Goal: Information Seeking & Learning: Learn about a topic

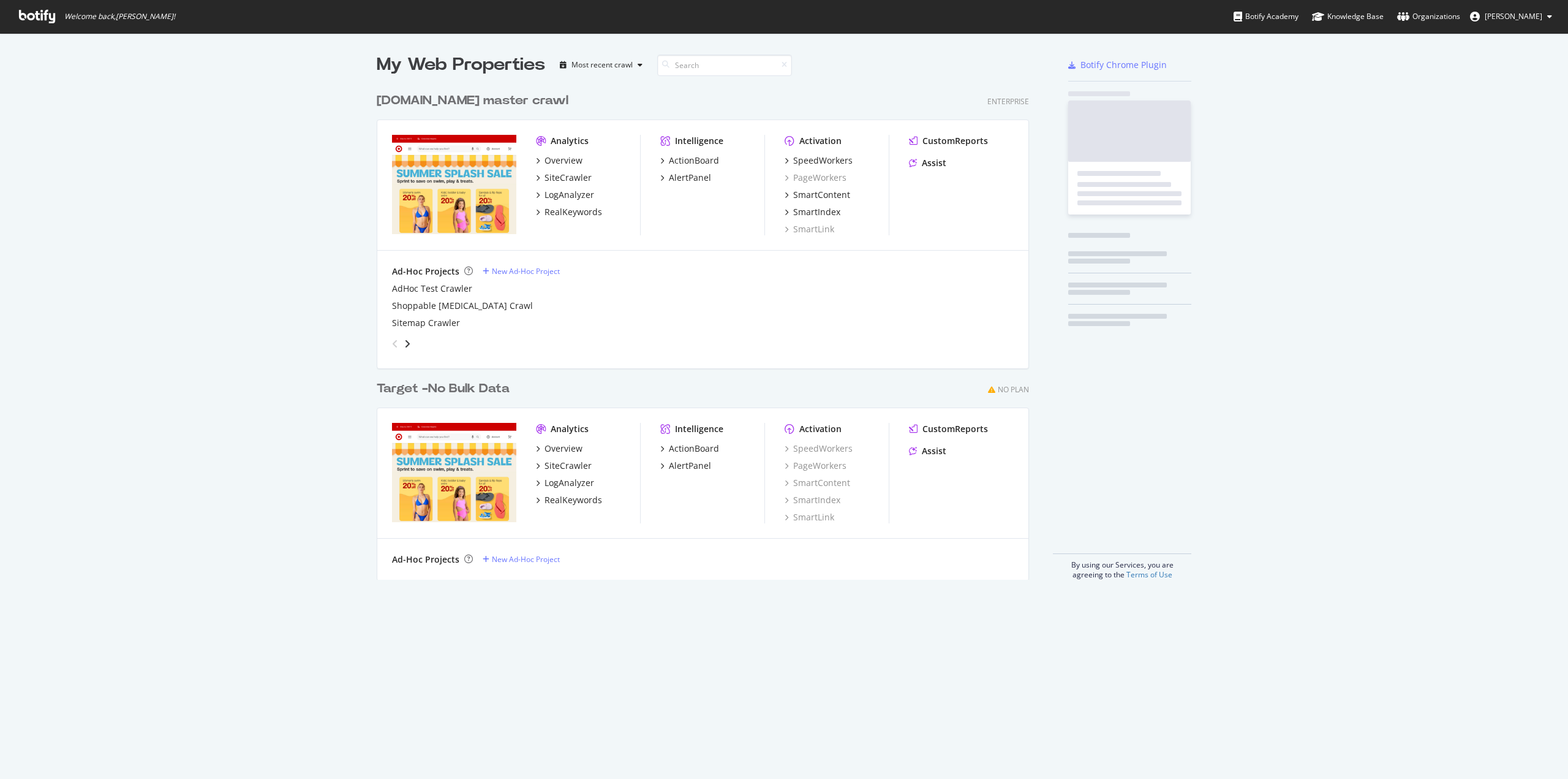
scroll to position [770, 1550]
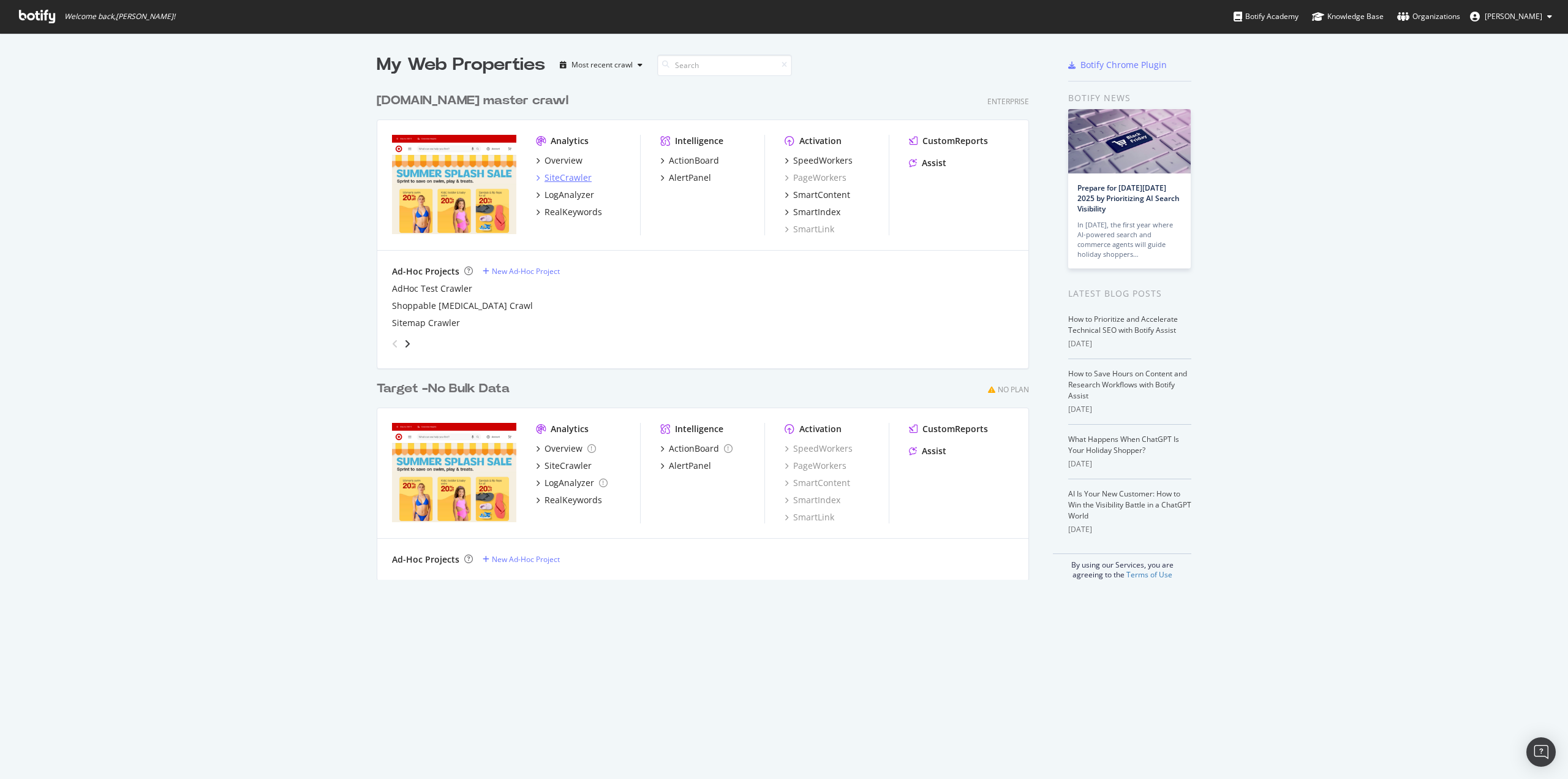
click at [579, 177] on div "SiteCrawler" at bounding box center [568, 178] width 47 height 12
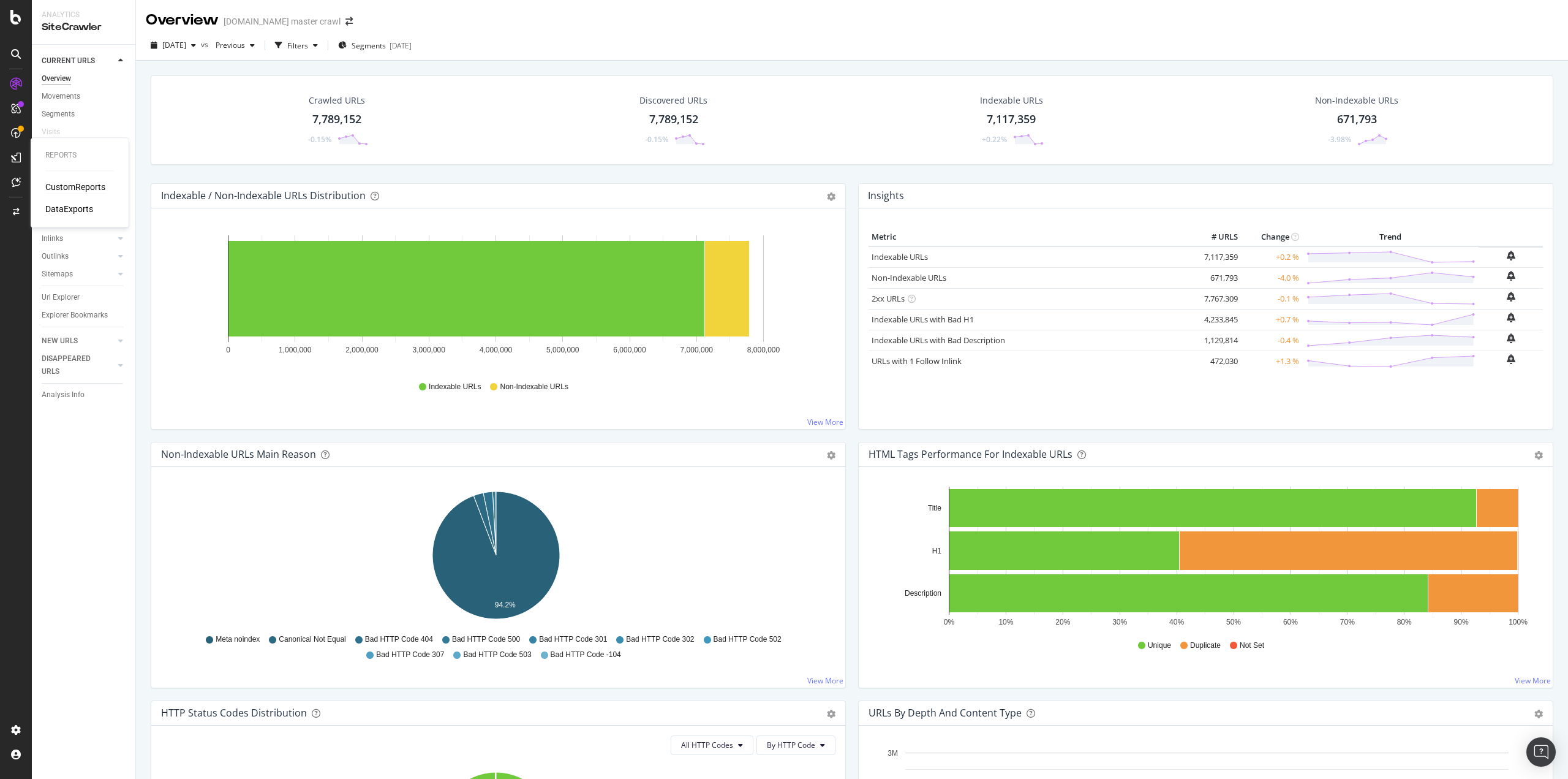
click at [61, 188] on div "CustomReports" at bounding box center [75, 186] width 60 height 12
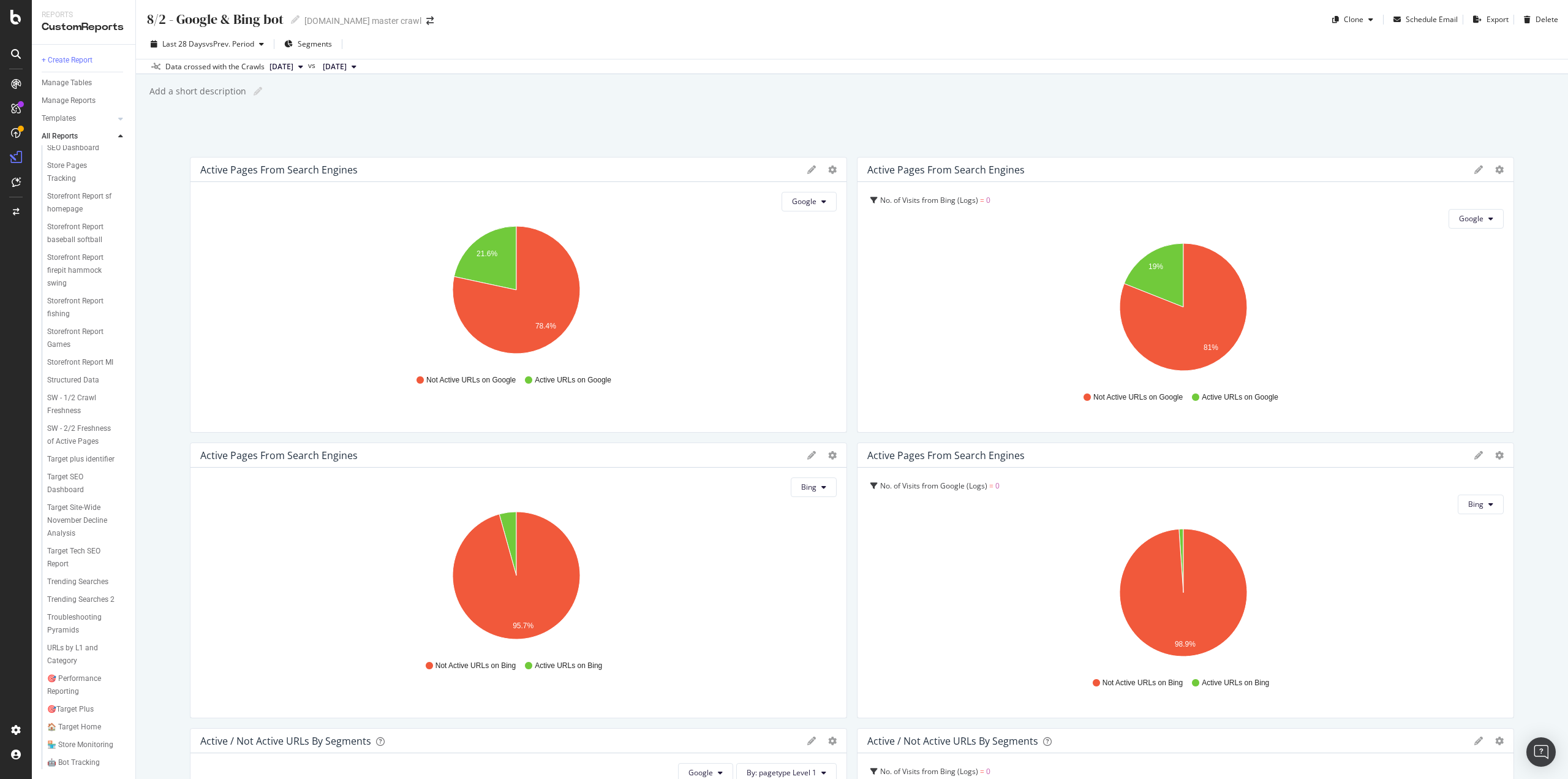
scroll to position [2316, 0]
click at [84, 703] on div "🎯Target Plus" at bounding box center [70, 709] width 47 height 13
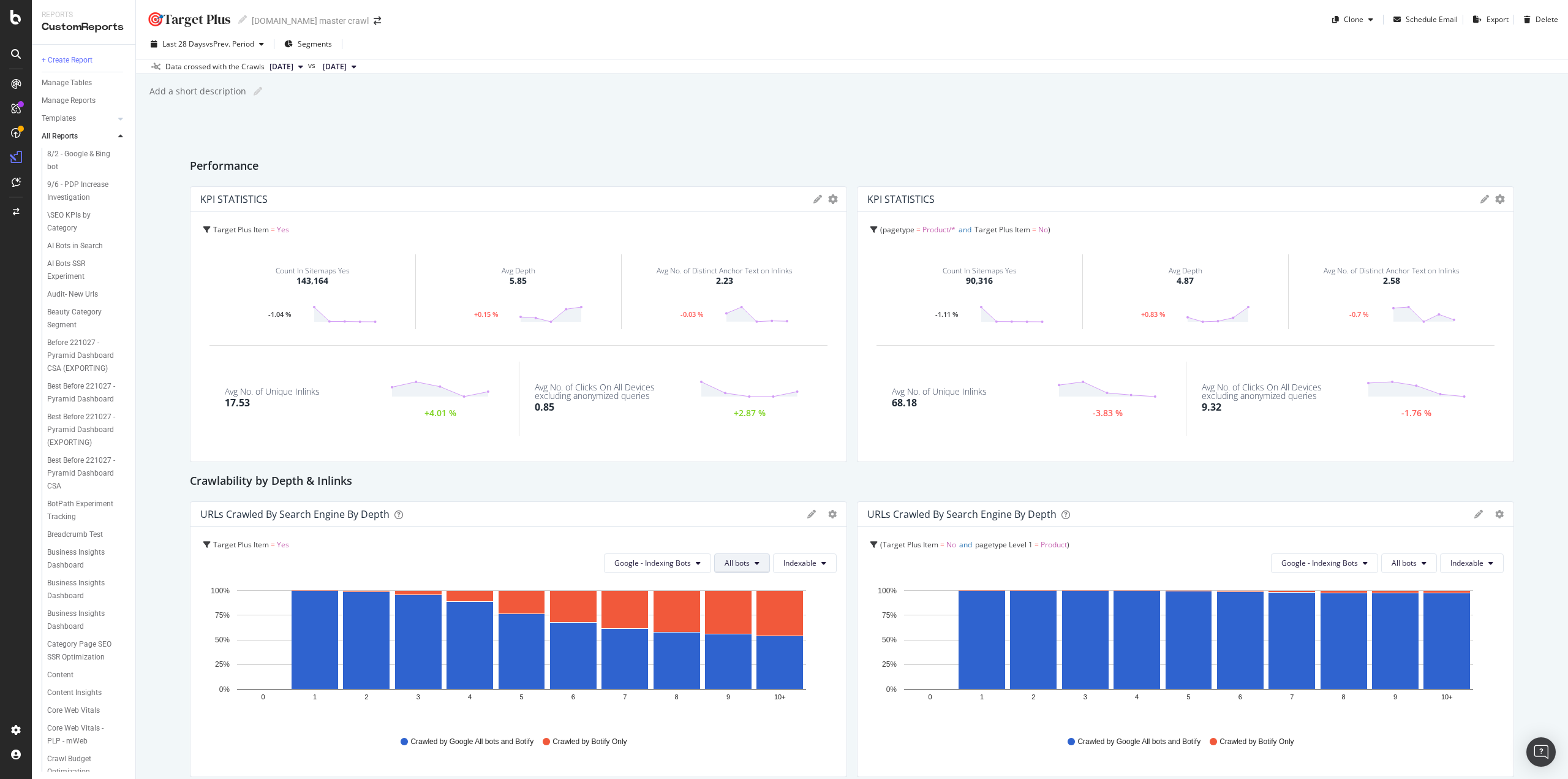
click at [729, 558] on span "All bots" at bounding box center [737, 563] width 25 height 11
click at [672, 559] on span "Google - Indexing Bots" at bounding box center [653, 563] width 77 height 11
click at [681, 502] on div "URLs Crawled by Search Engine by depth Bar (by Value) Bar (by Percentage) Table…" at bounding box center [518, 514] width 656 height 25
click at [742, 564] on span "All bots" at bounding box center [737, 563] width 25 height 11
click at [745, 626] on div "Smartphone" at bounding box center [753, 632] width 83 height 18
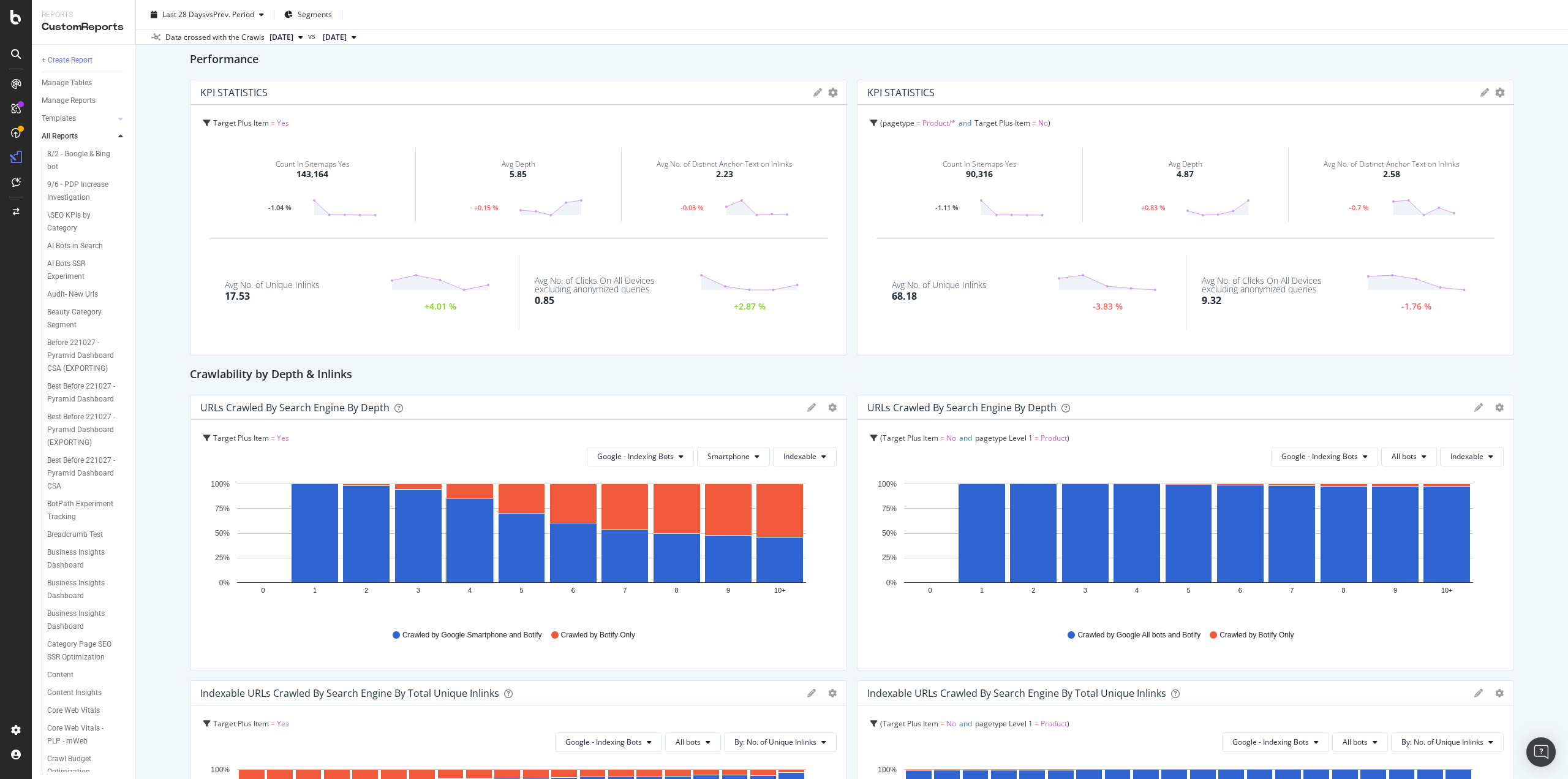
scroll to position [306, 0]
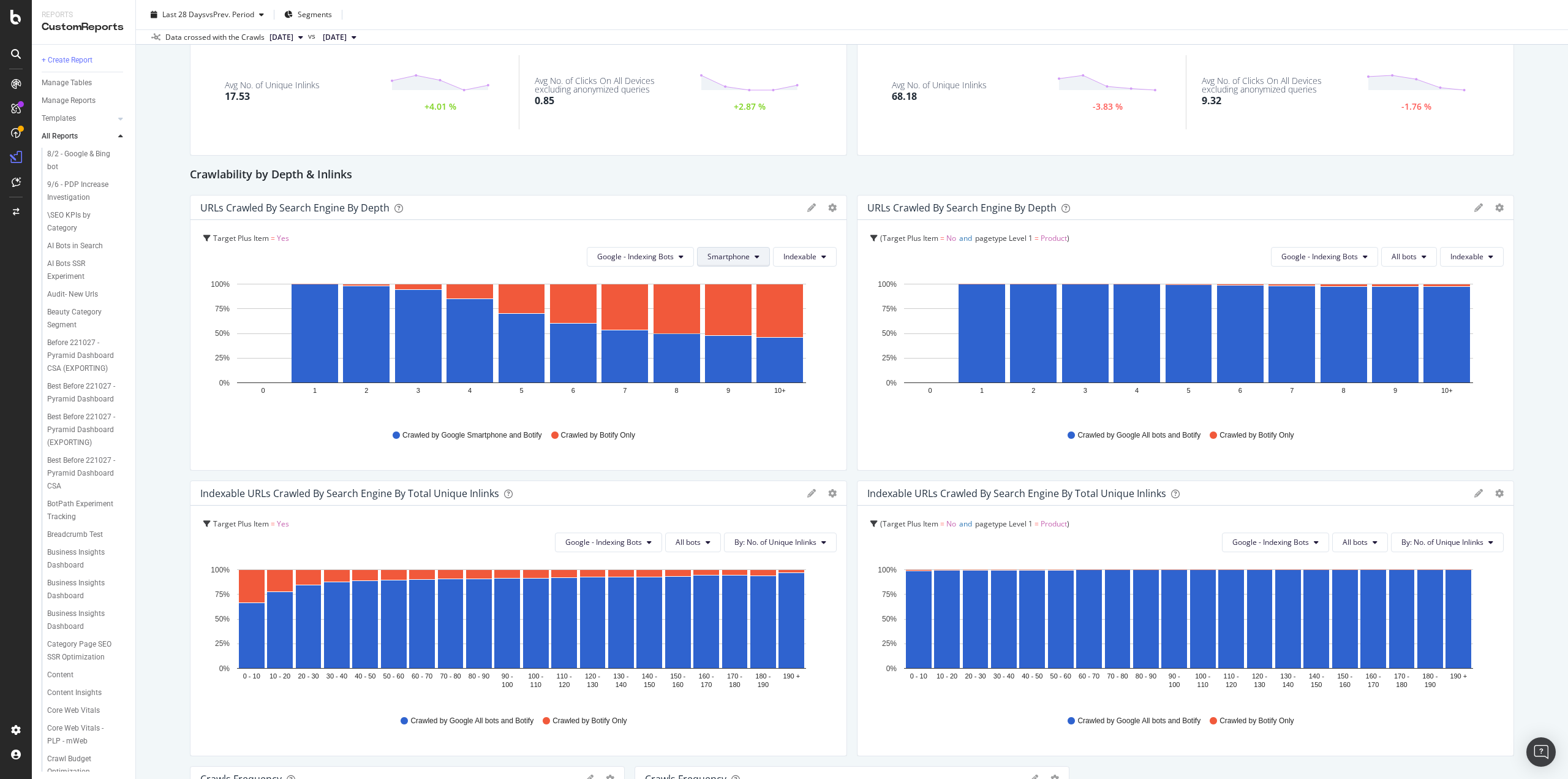
click at [756, 259] on button "Smartphone" at bounding box center [733, 257] width 73 height 20
click at [736, 324] on span "Smartphone" at bounding box center [734, 325] width 63 height 11
click at [781, 305] on rect "A chart." at bounding box center [780, 310] width 47 height 53
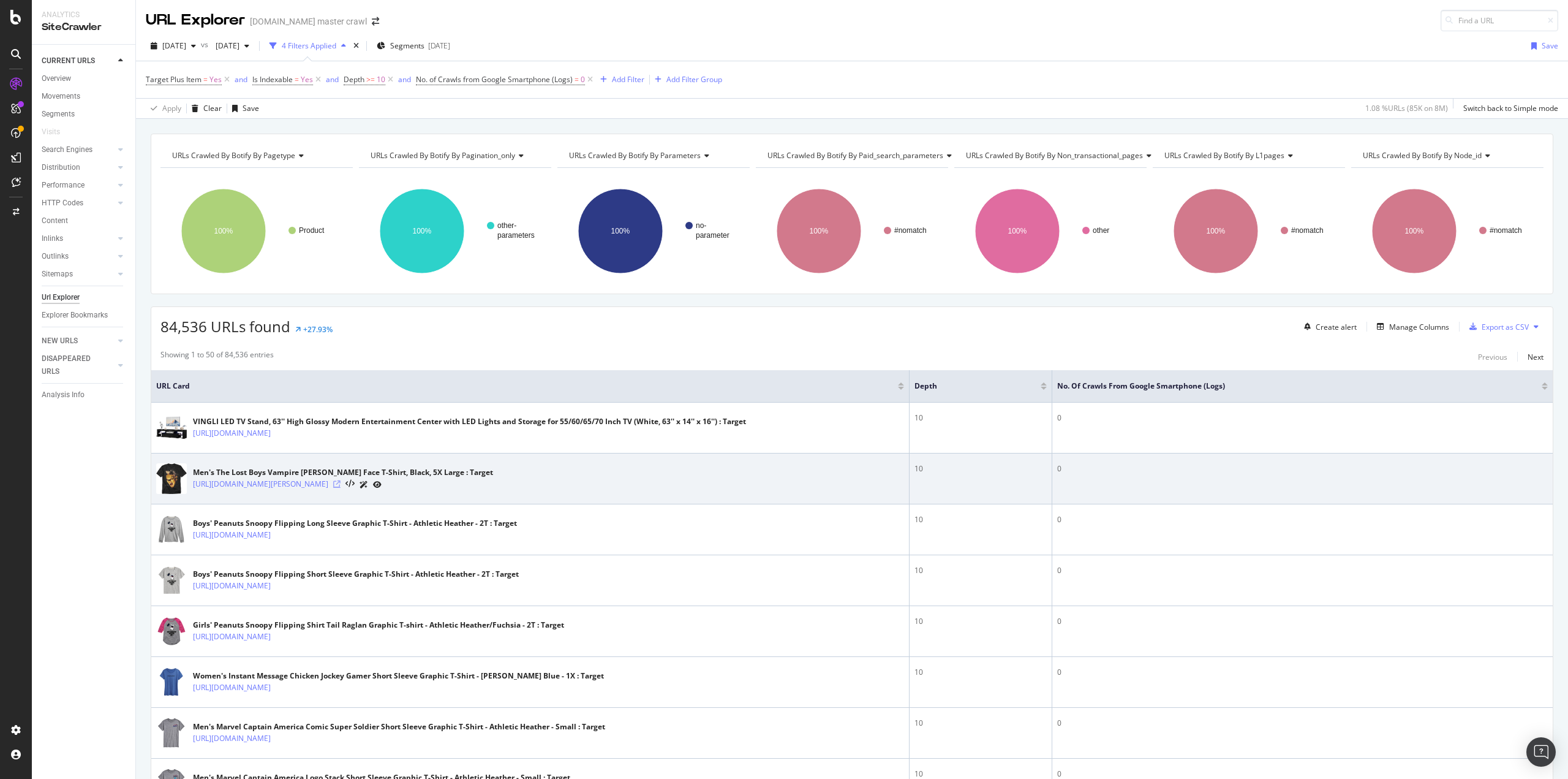
click at [341, 485] on icon at bounding box center [337, 484] width 8 height 8
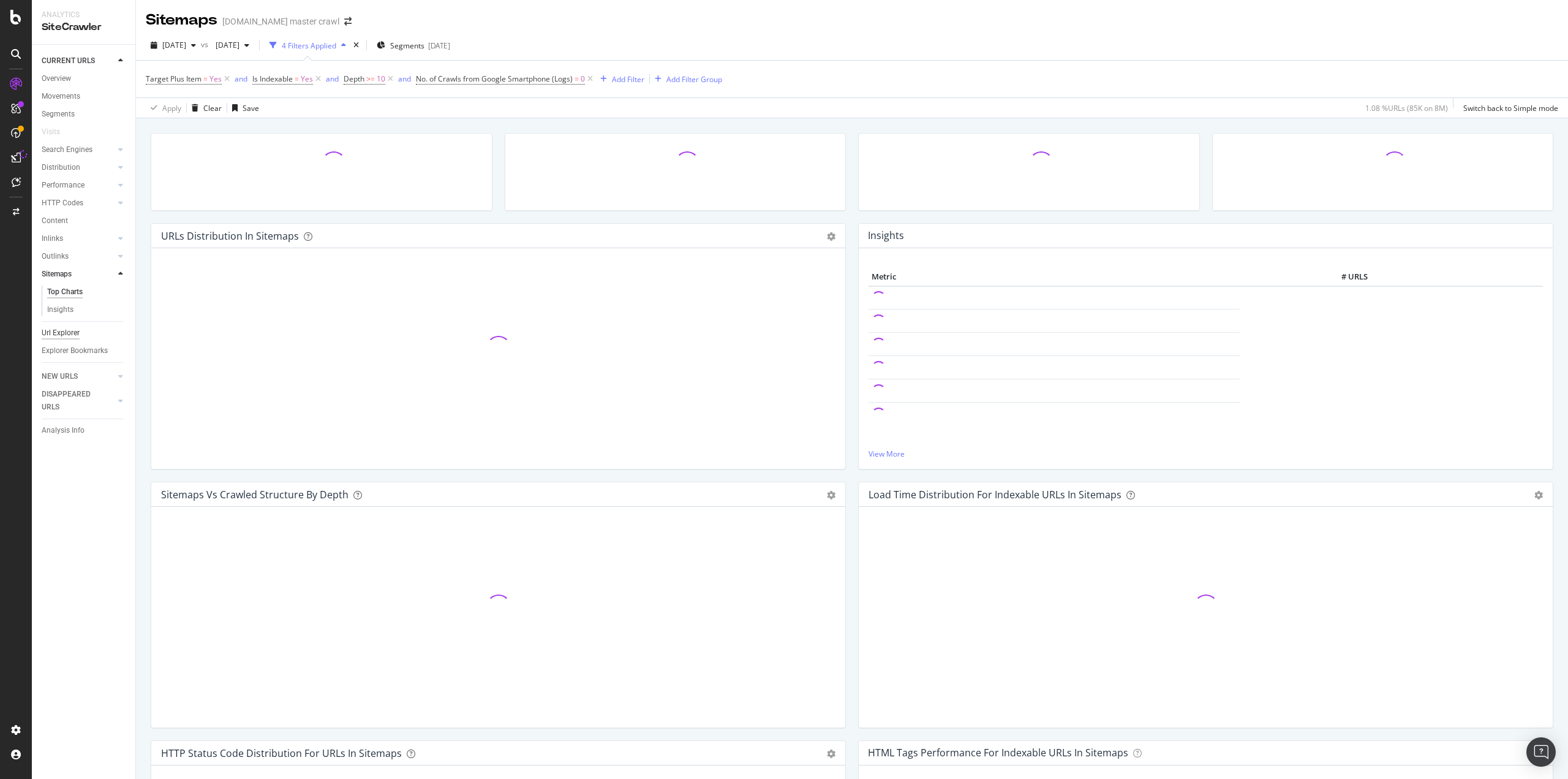
click at [54, 332] on div "Url Explorer" at bounding box center [60, 332] width 38 height 13
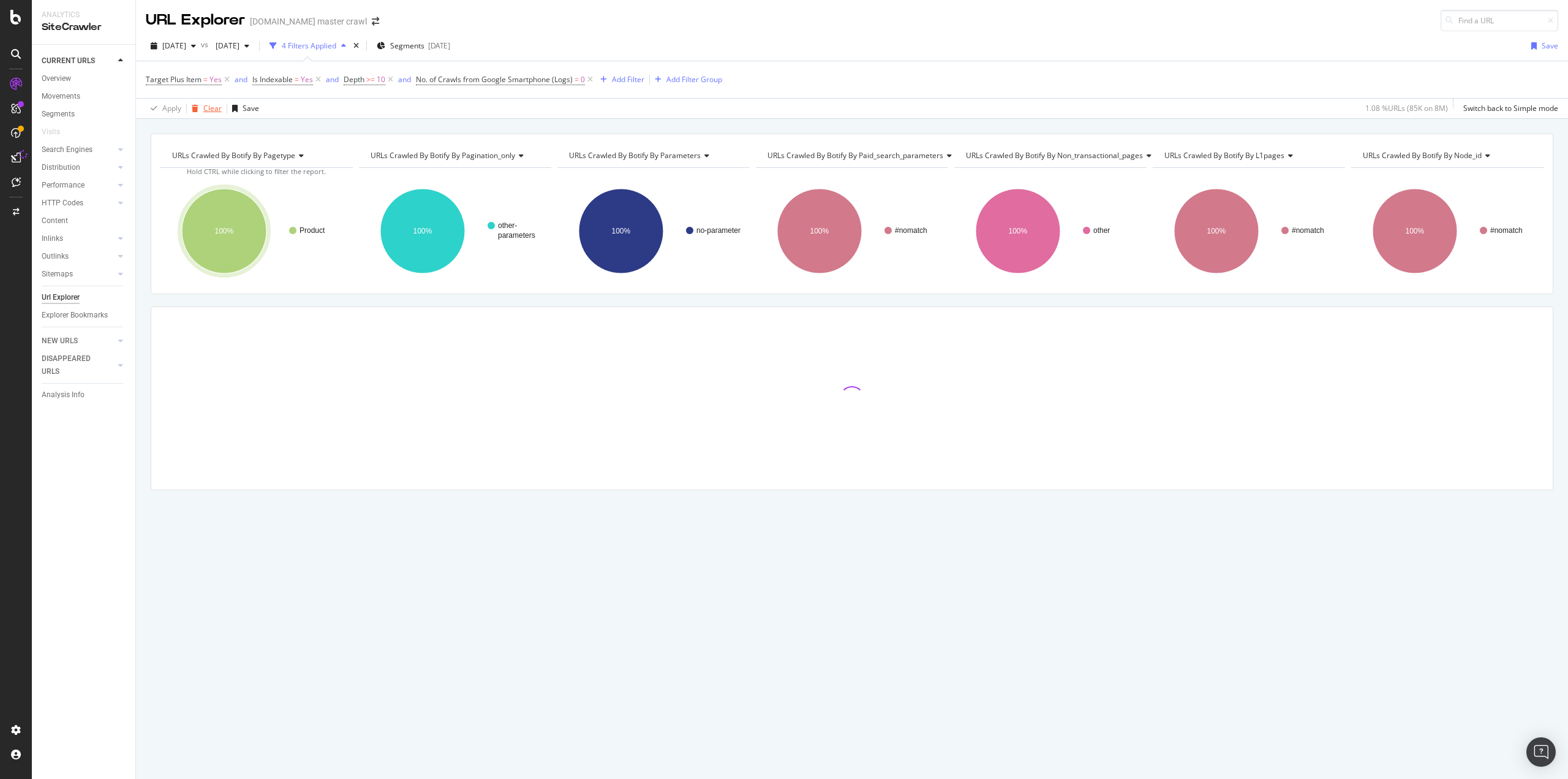
click at [208, 104] on div "Clear" at bounding box center [213, 108] width 18 height 11
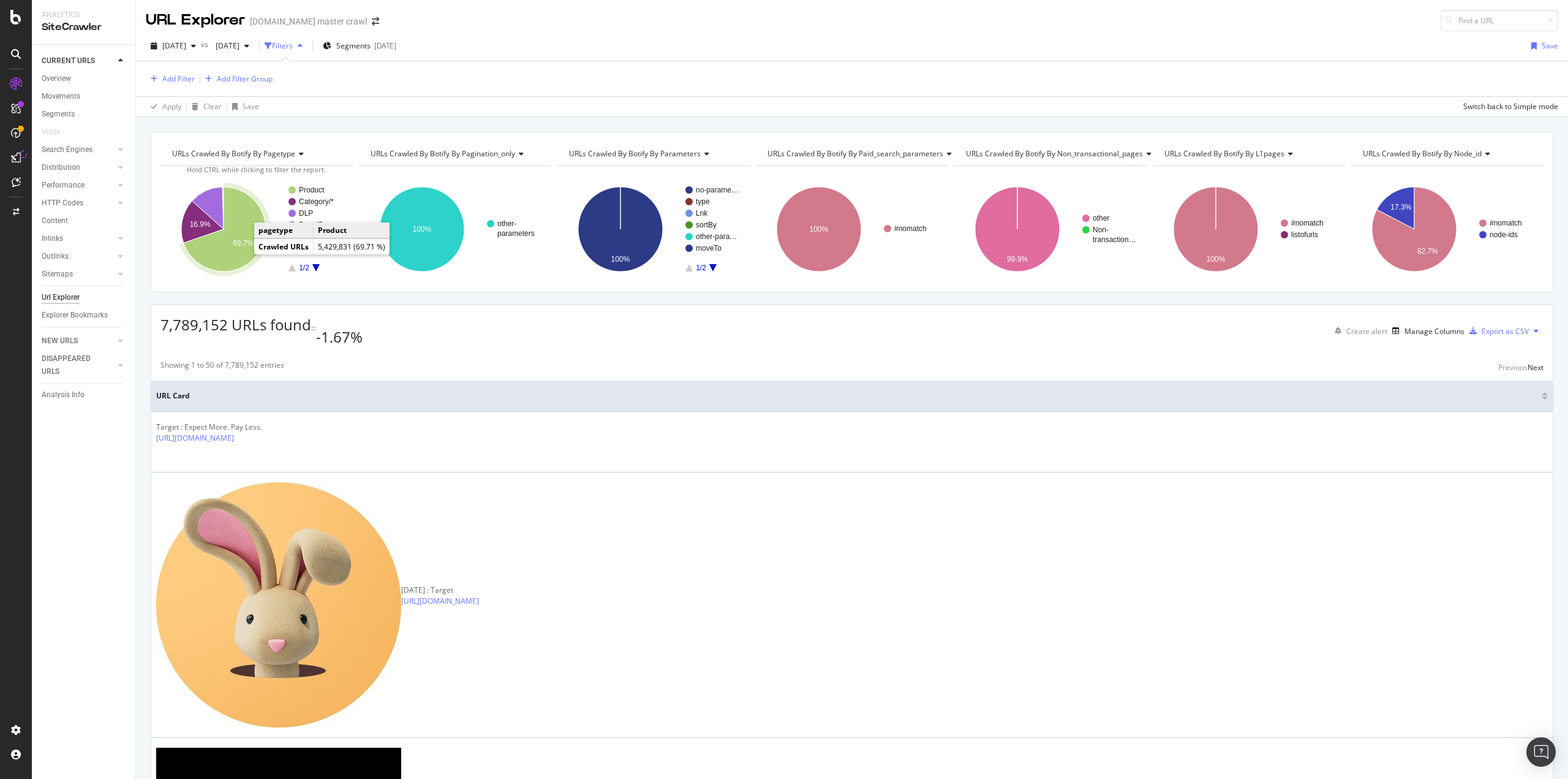
click at [236, 239] on text "69.7%" at bounding box center [243, 243] width 21 height 8
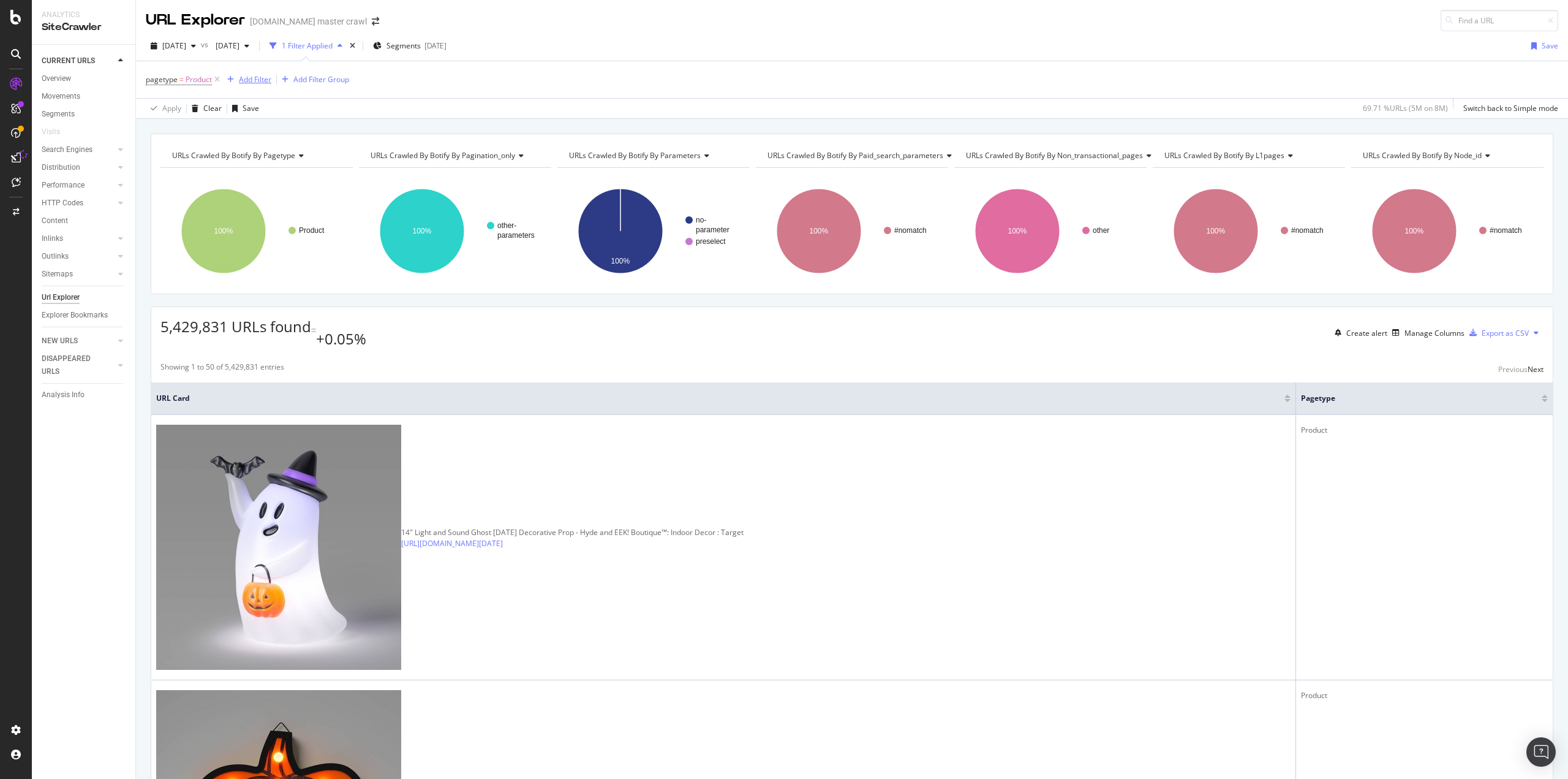
click at [244, 74] on div "Add Filter" at bounding box center [255, 80] width 32 height 11
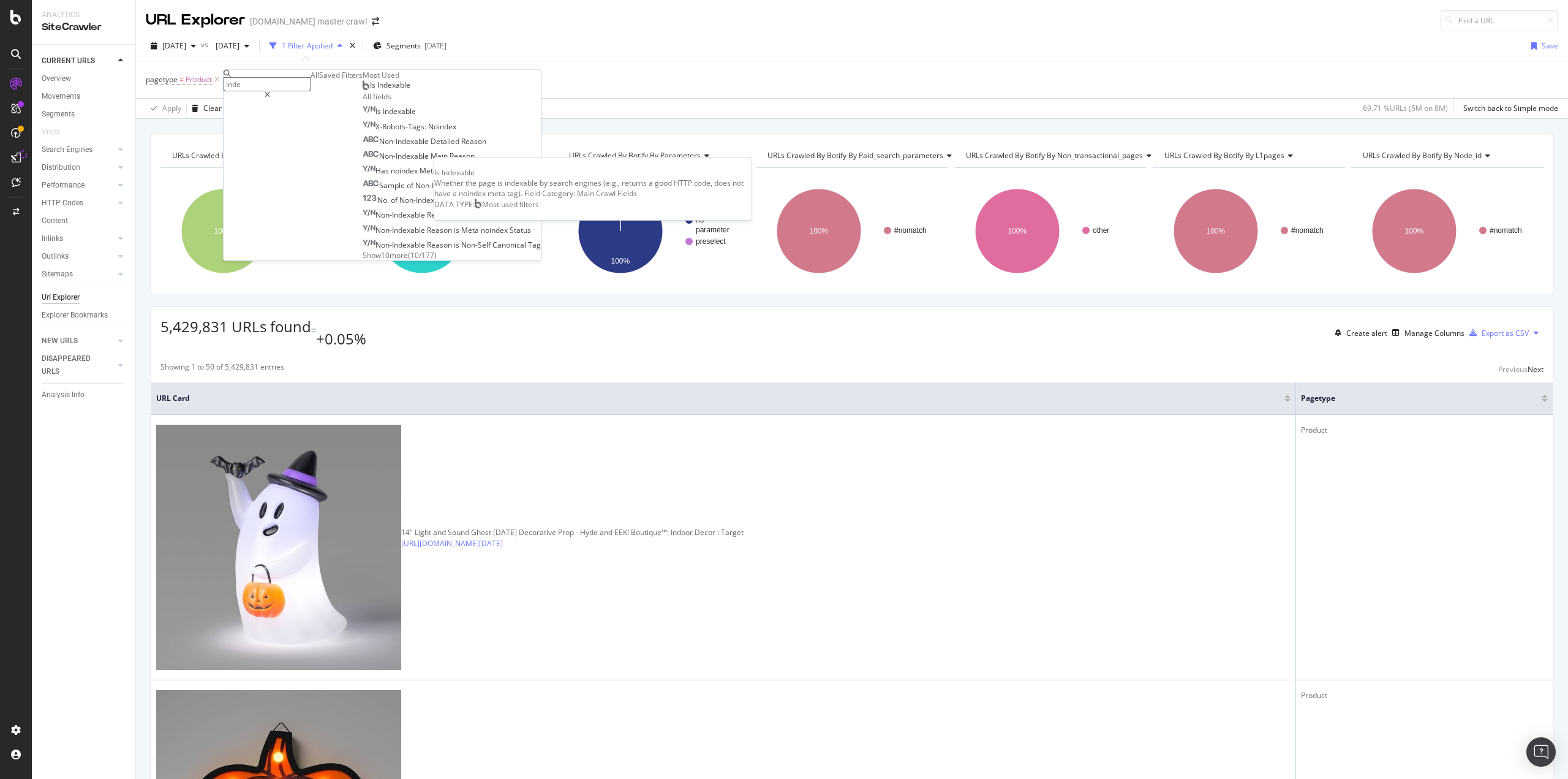
type input "inde"
click at [370, 90] on span "Is Indexable" at bounding box center [390, 85] width 41 height 11
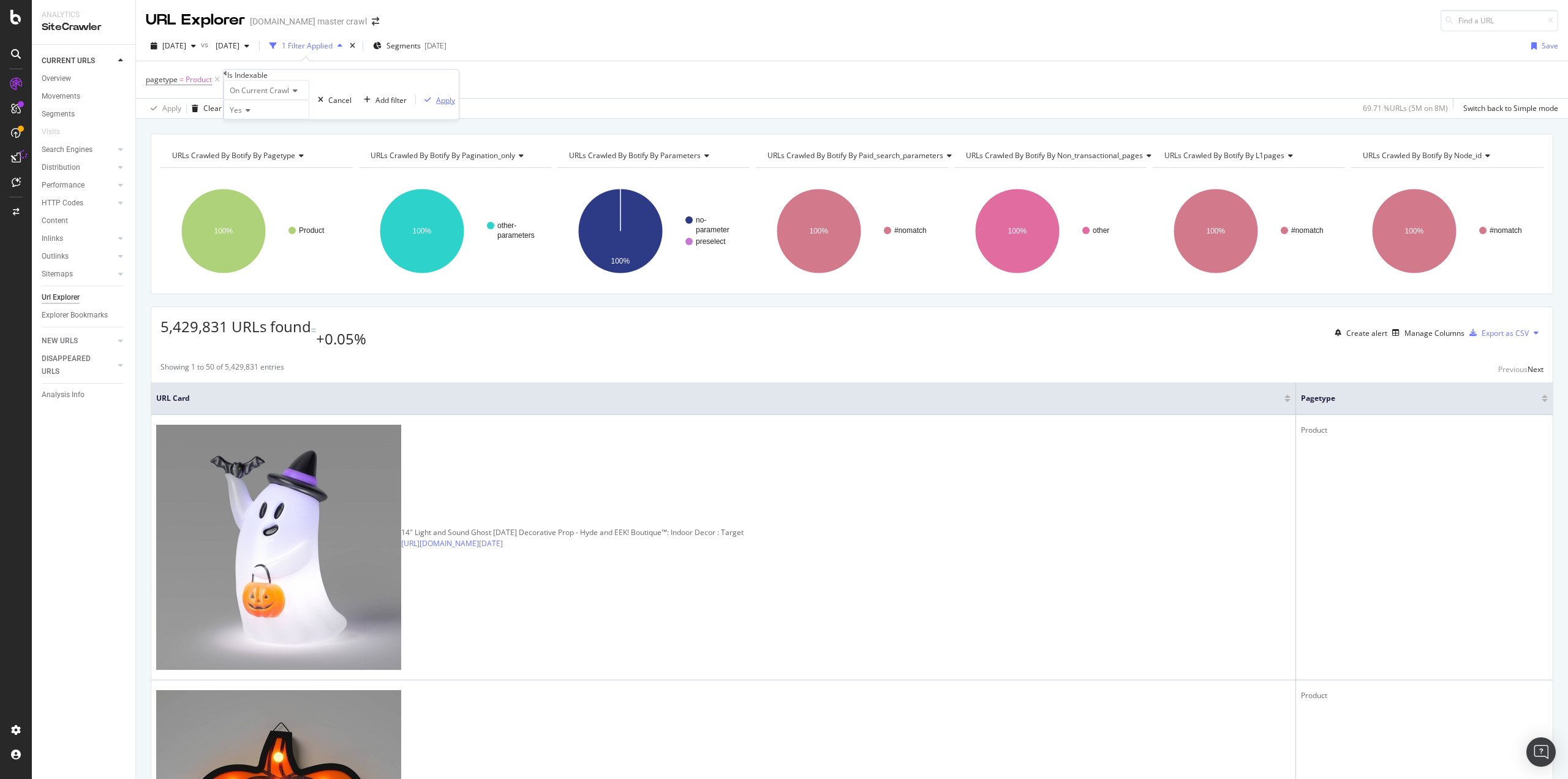
click at [436, 104] on div "Apply" at bounding box center [445, 100] width 19 height 11
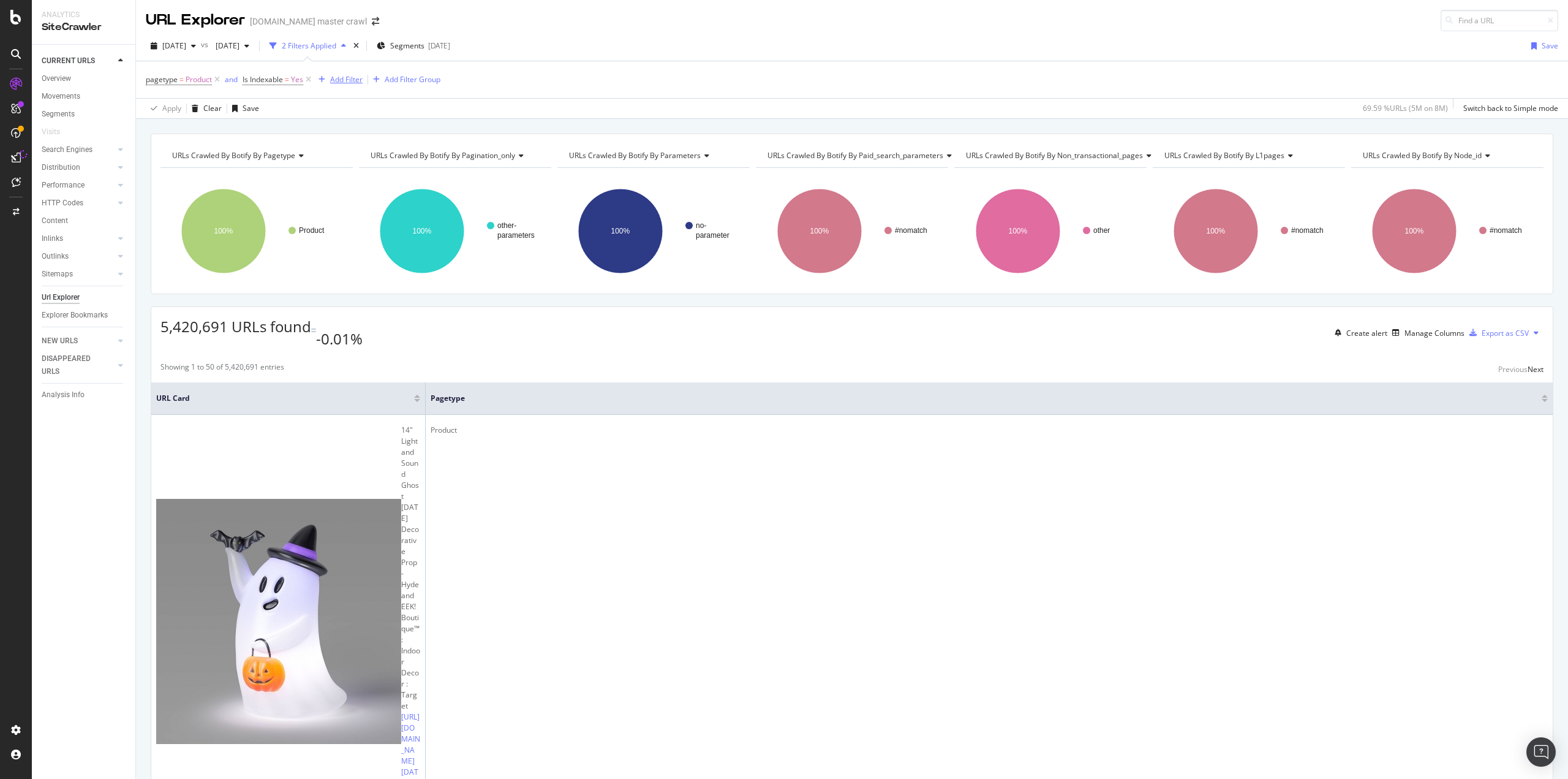
click at [348, 80] on div "Add Filter" at bounding box center [346, 80] width 32 height 11
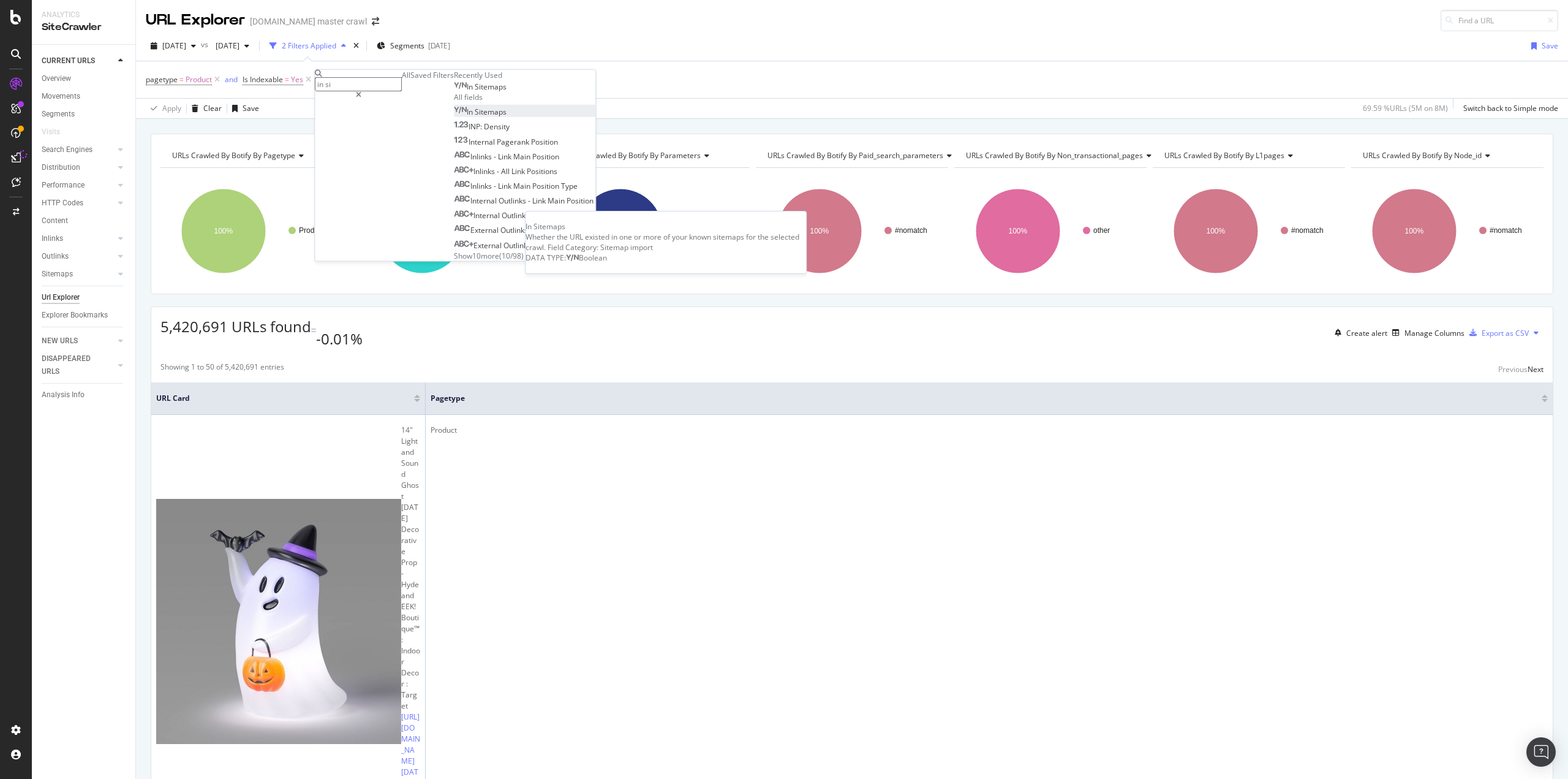
type input "in si"
click at [475, 117] on span "Sitemaps" at bounding box center [491, 112] width 32 height 11
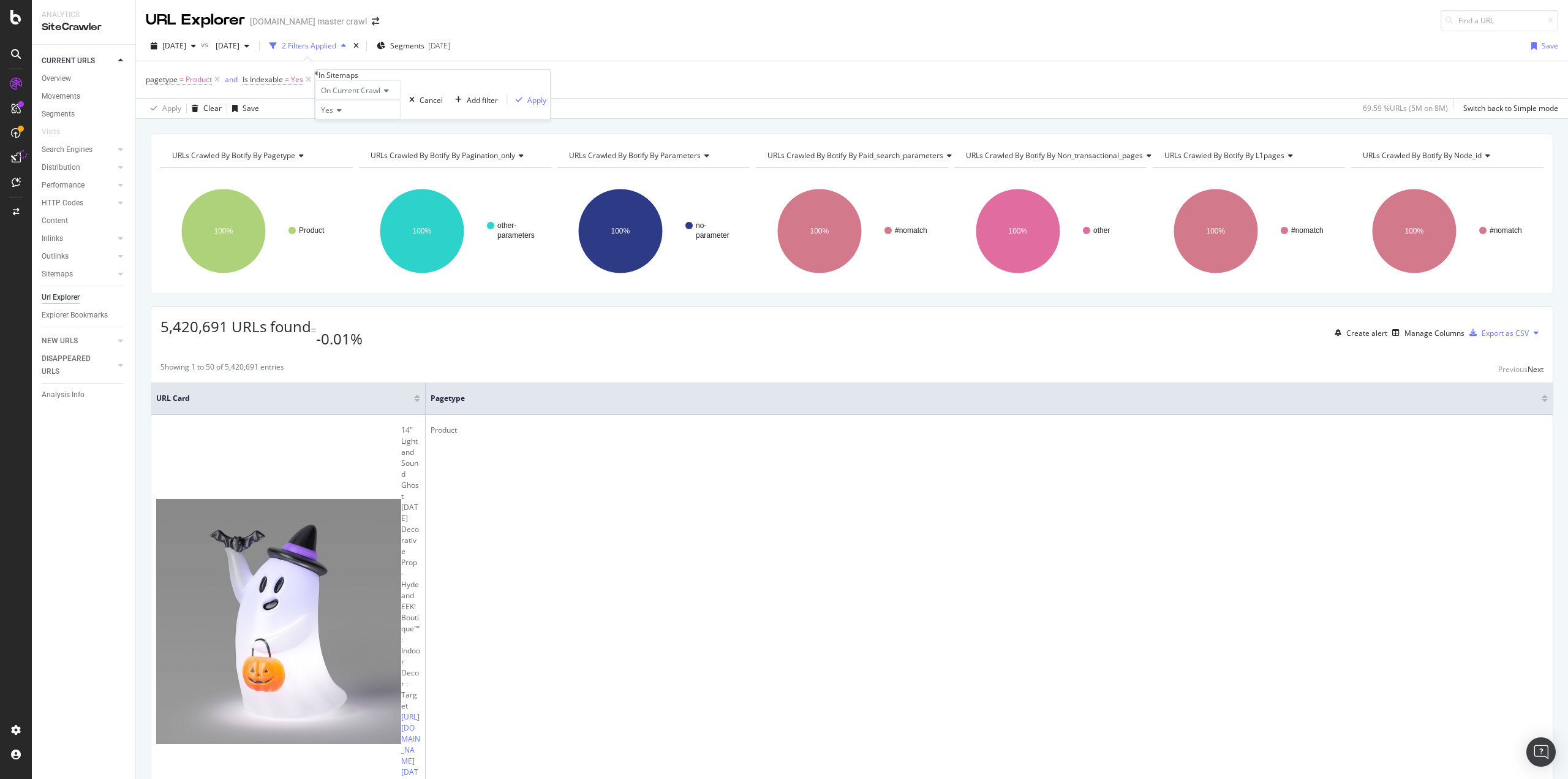
click at [346, 120] on div "Yes" at bounding box center [358, 110] width 86 height 20
click at [328, 144] on span "No" at bounding box center [323, 139] width 10 height 11
click at [527, 104] on div "Apply" at bounding box center [536, 100] width 19 height 11
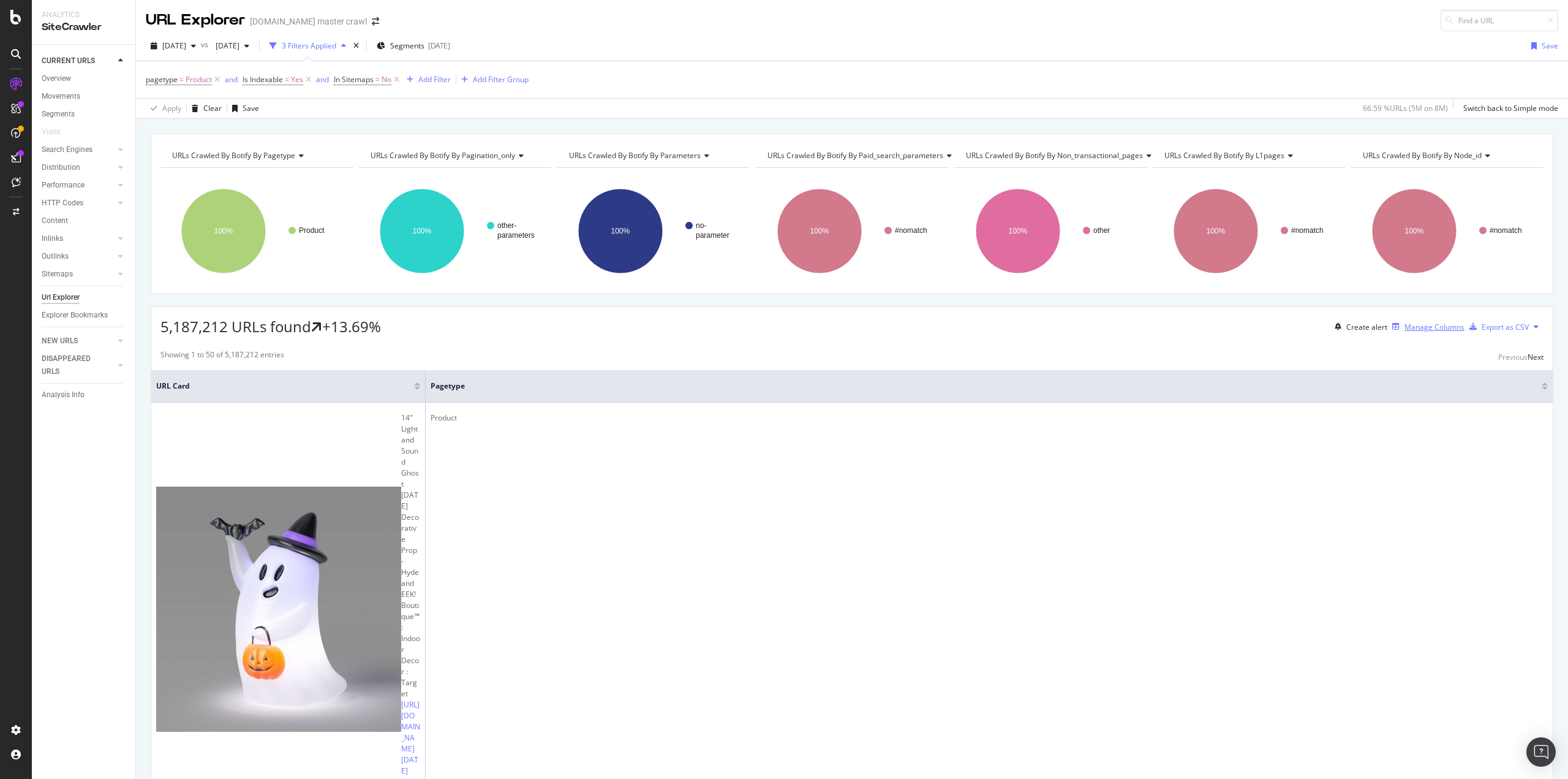
click at [1411, 332] on div "Manage Columns" at bounding box center [1426, 327] width 78 height 14
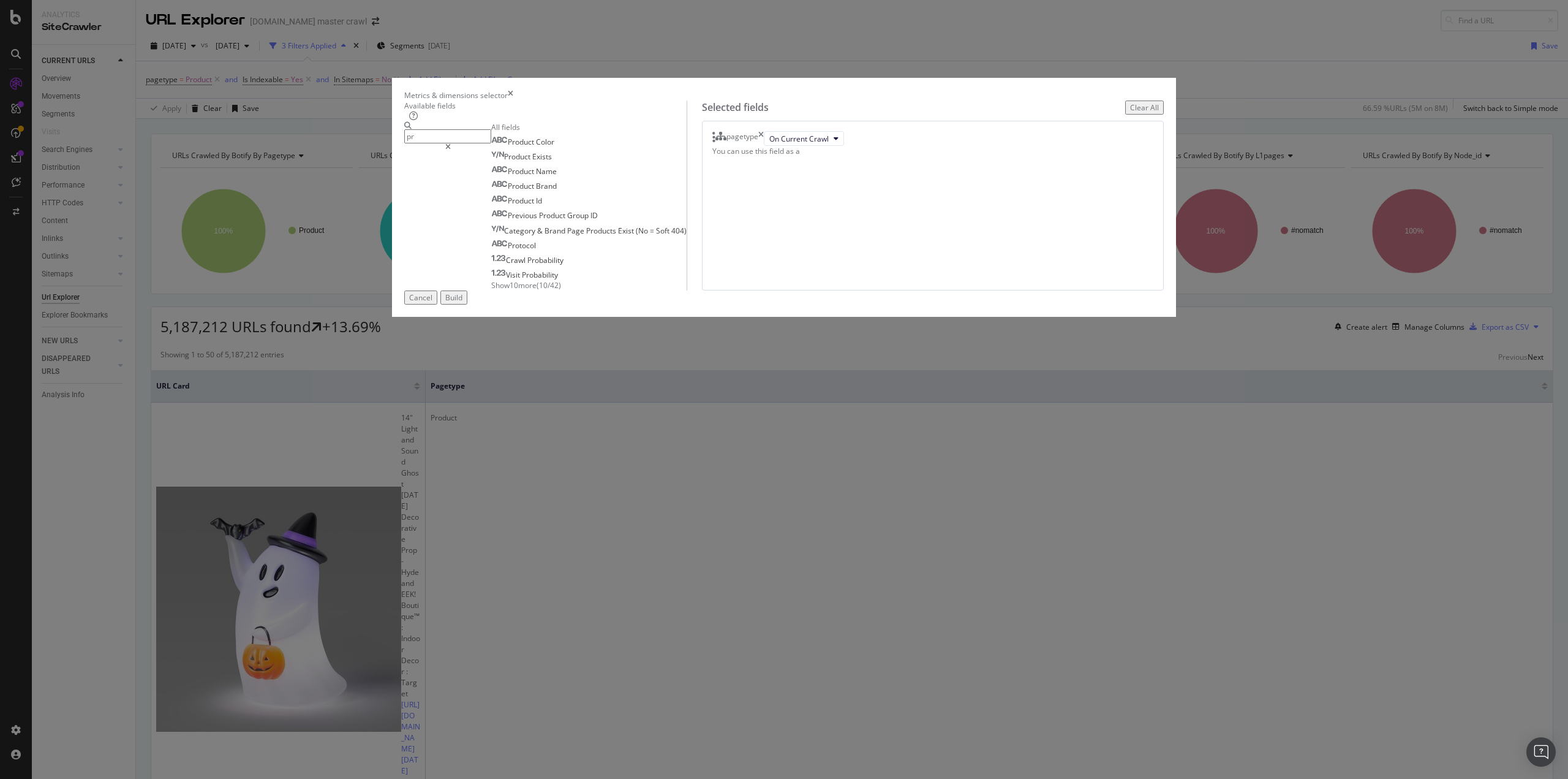
type input "p"
type input "html ex"
click at [536, 280] on span "Variation" at bounding box center [520, 275] width 32 height 11
click at [467, 305] on button "Build" at bounding box center [454, 297] width 27 height 14
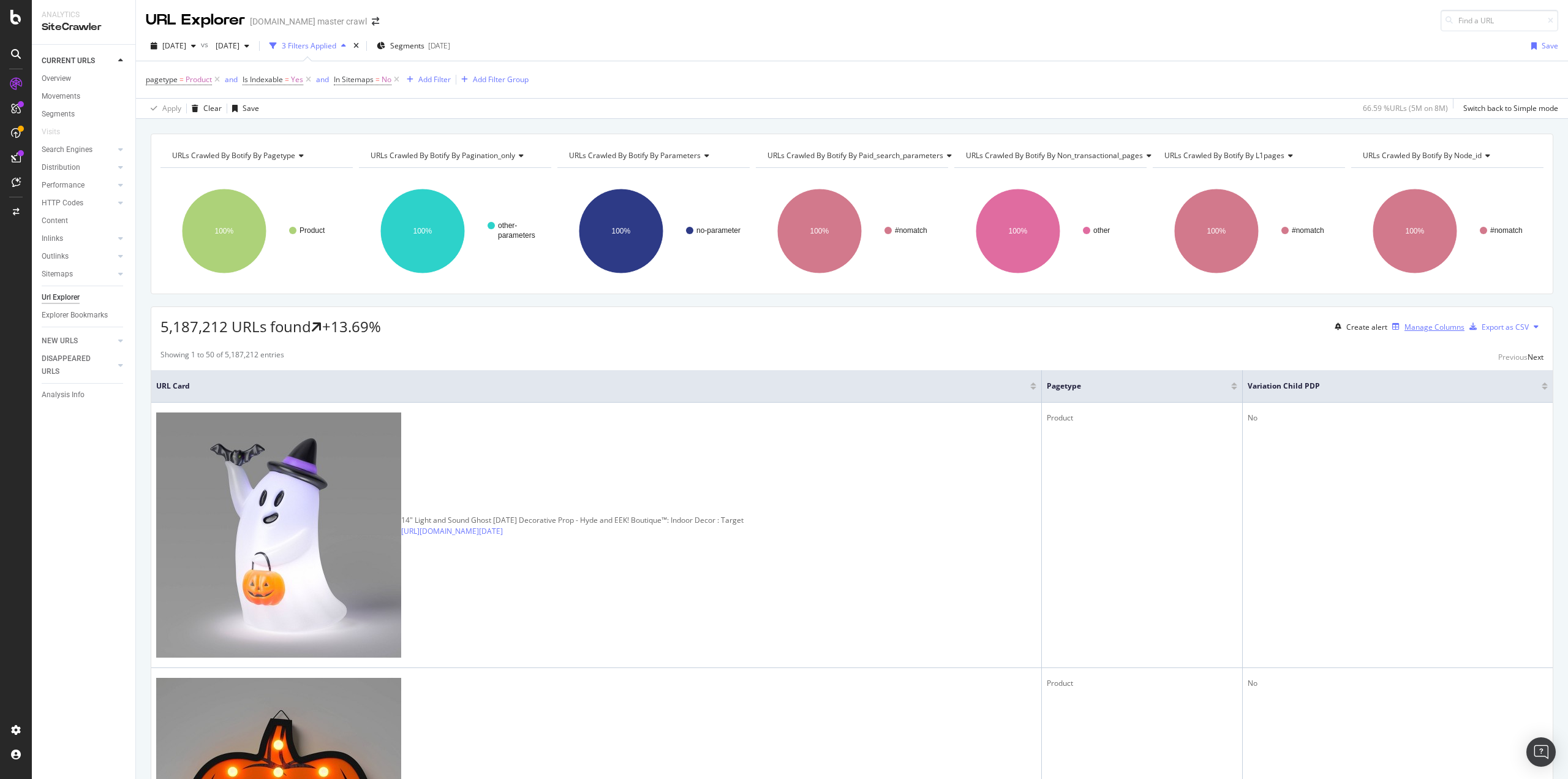
click at [1405, 323] on div "Manage Columns" at bounding box center [1434, 327] width 60 height 11
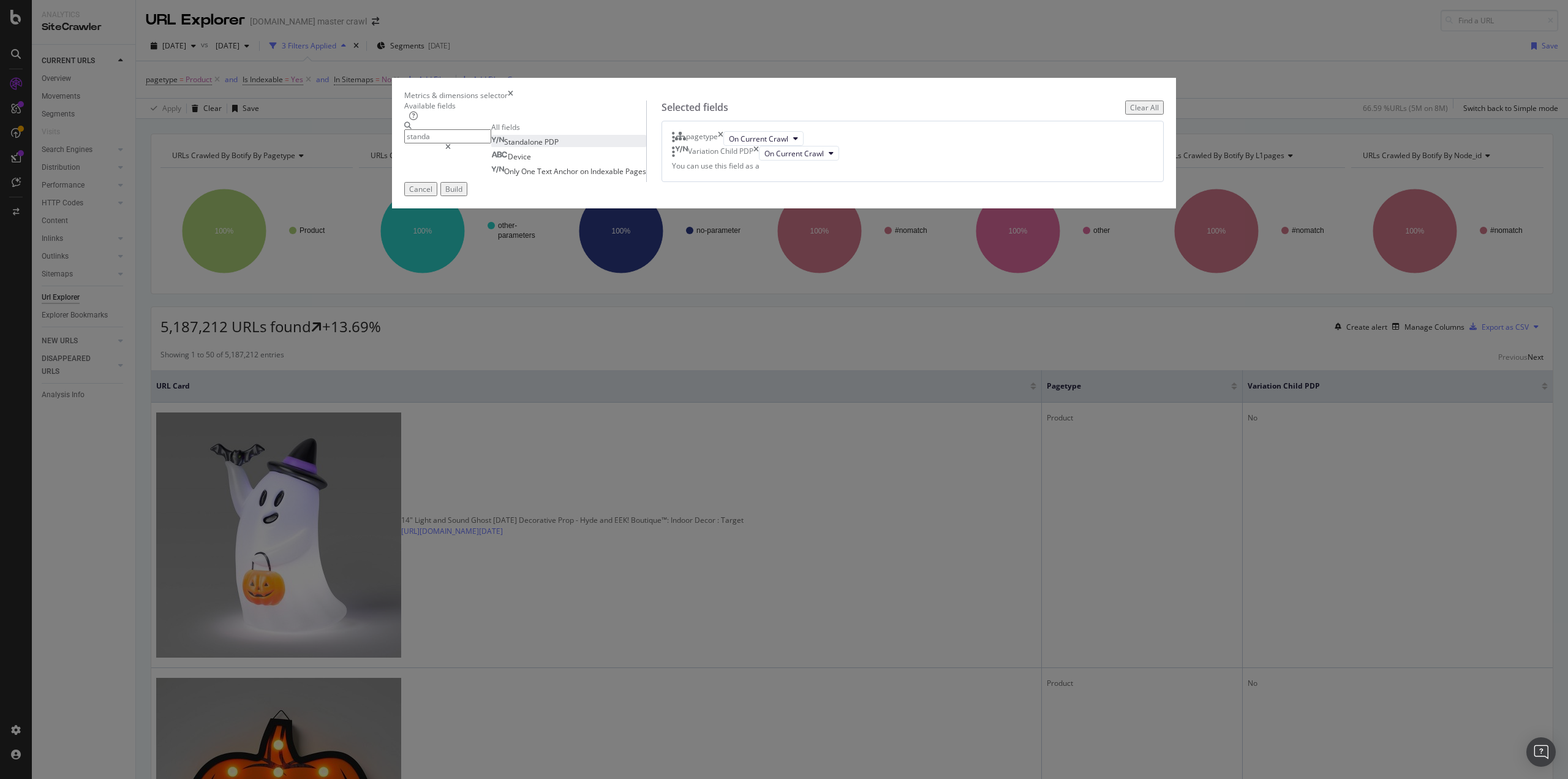
click at [559, 147] on div "Standalone PDP" at bounding box center [525, 142] width 68 height 11
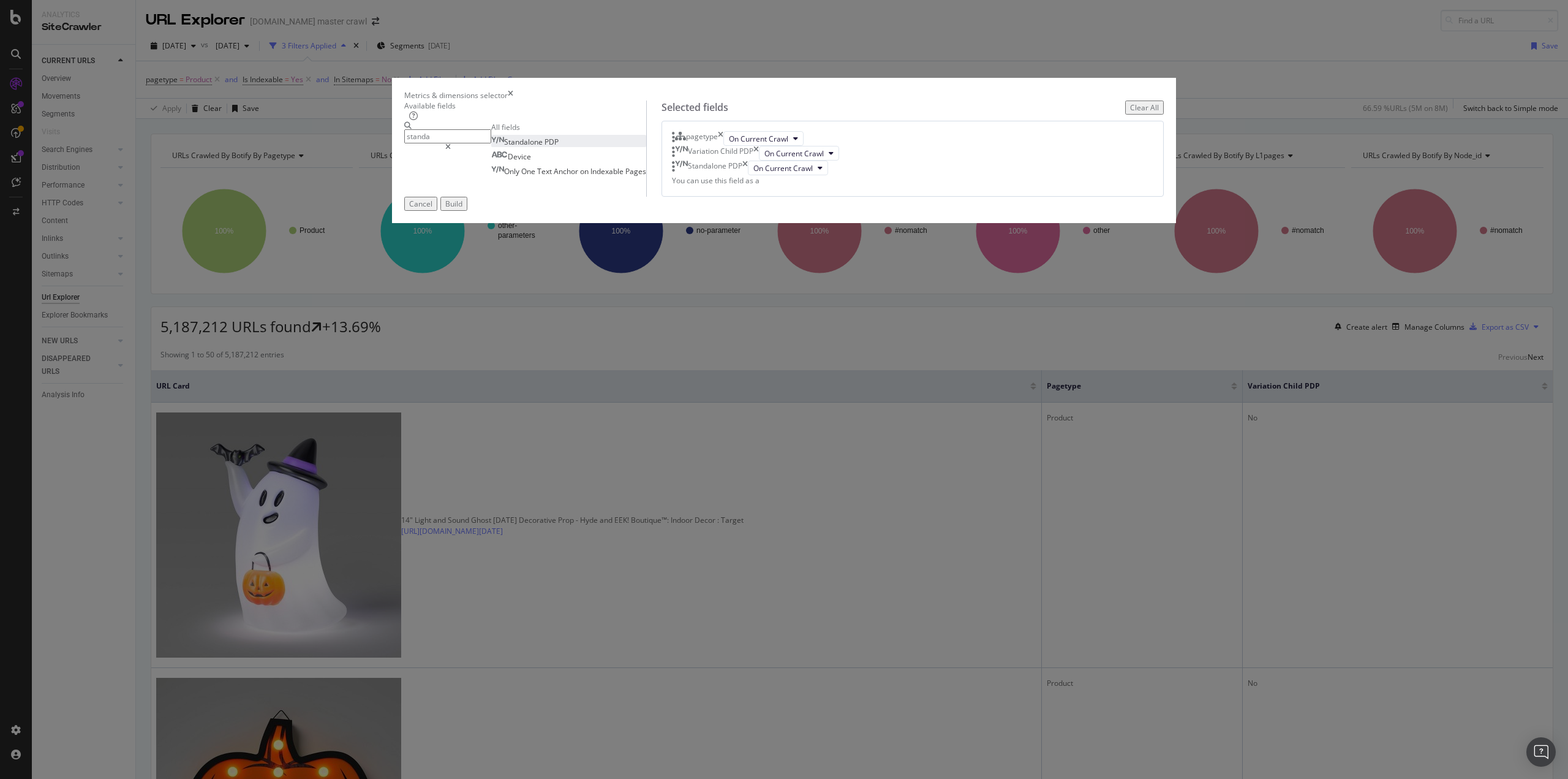
click at [491, 144] on input "standa" at bounding box center [447, 136] width 87 height 14
type input "variation"
click at [561, 169] on span "Parent" at bounding box center [549, 164] width 25 height 11
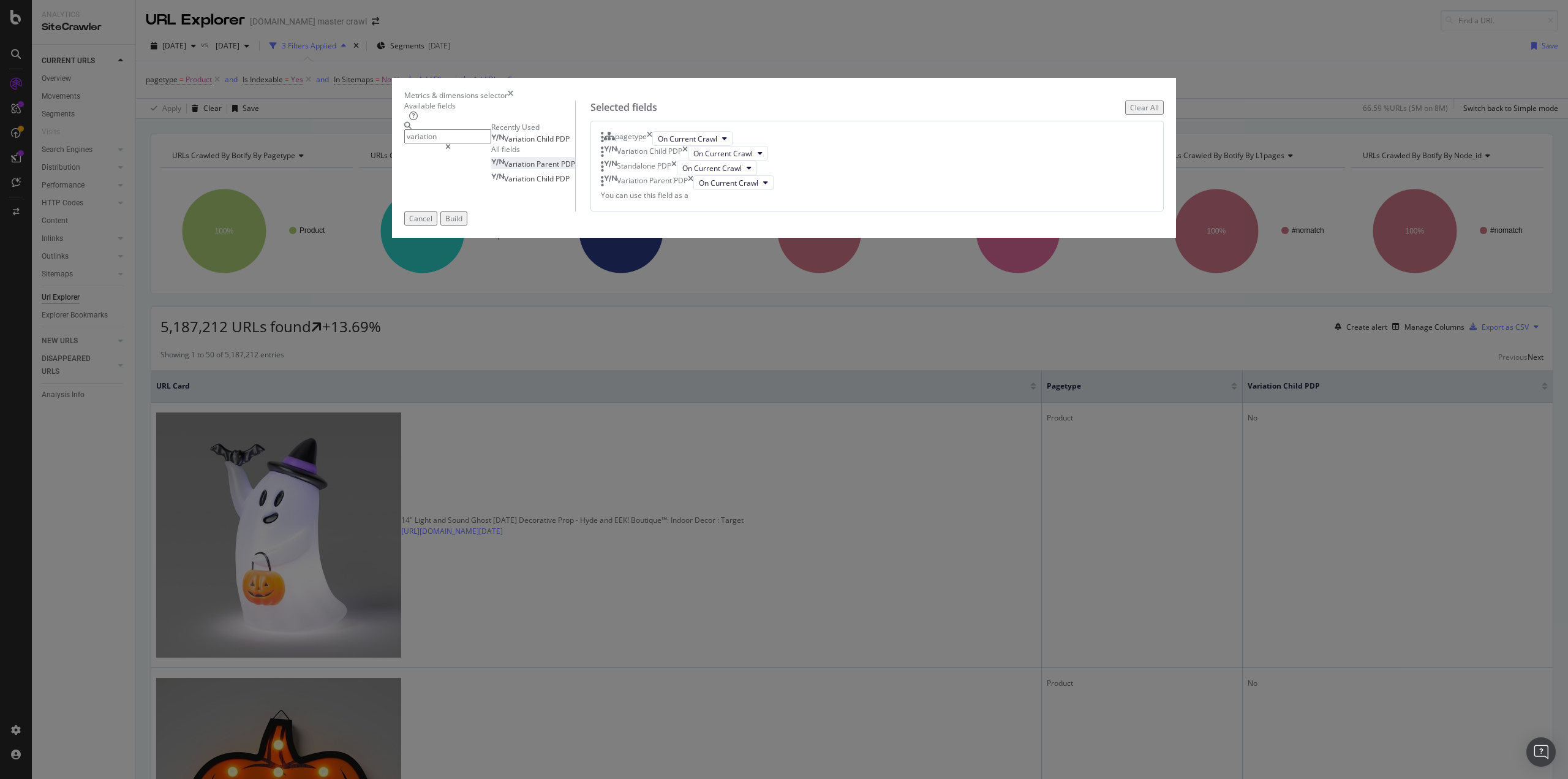
click at [467, 226] on button "Build" at bounding box center [454, 218] width 27 height 14
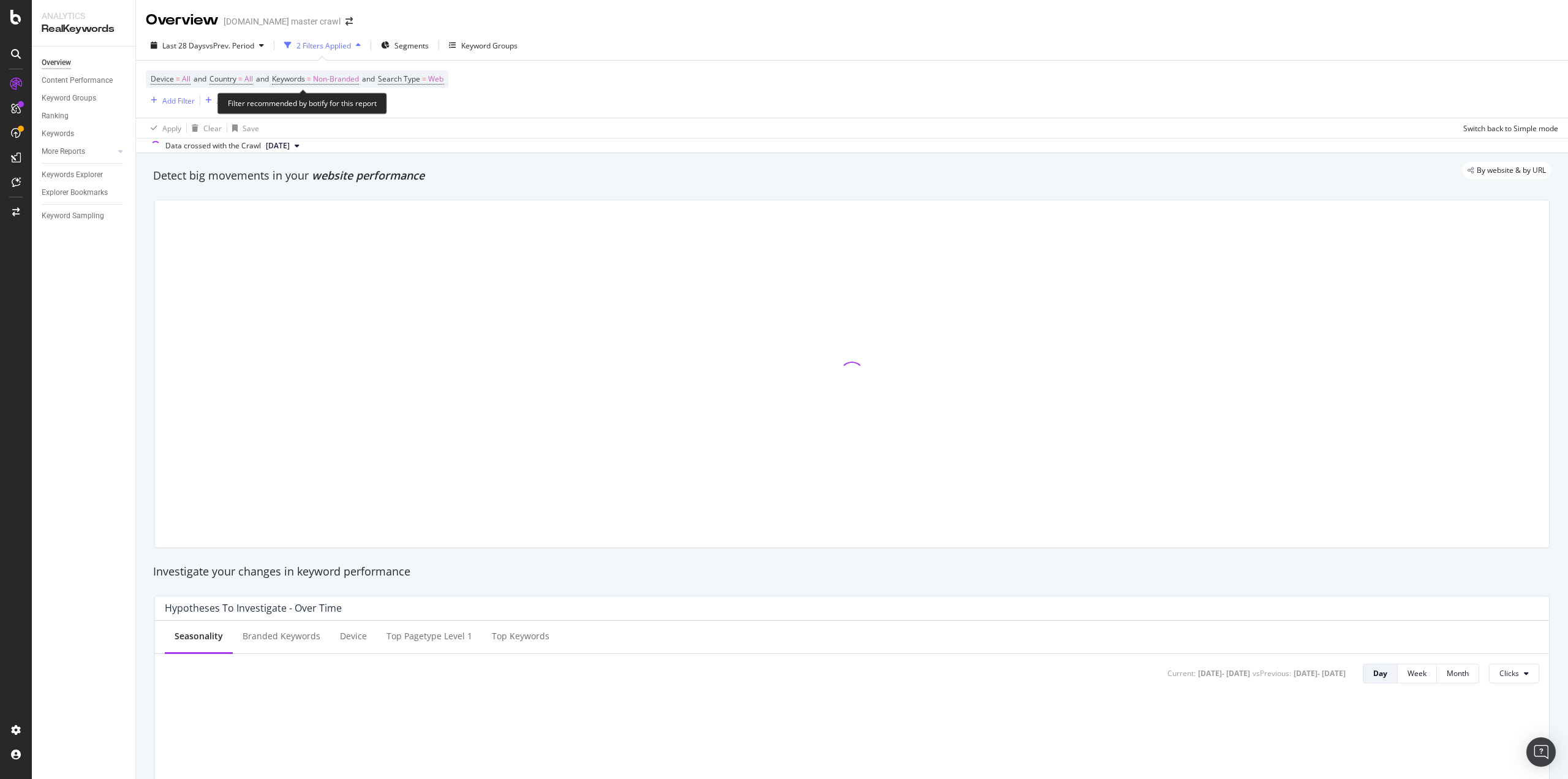
click at [348, 71] on span "Device = All and Country = All and Keywords = Non-Branded and Search Type = Web" at bounding box center [297, 79] width 293 height 17
click at [345, 78] on span "Non-Branded" at bounding box center [336, 79] width 46 height 17
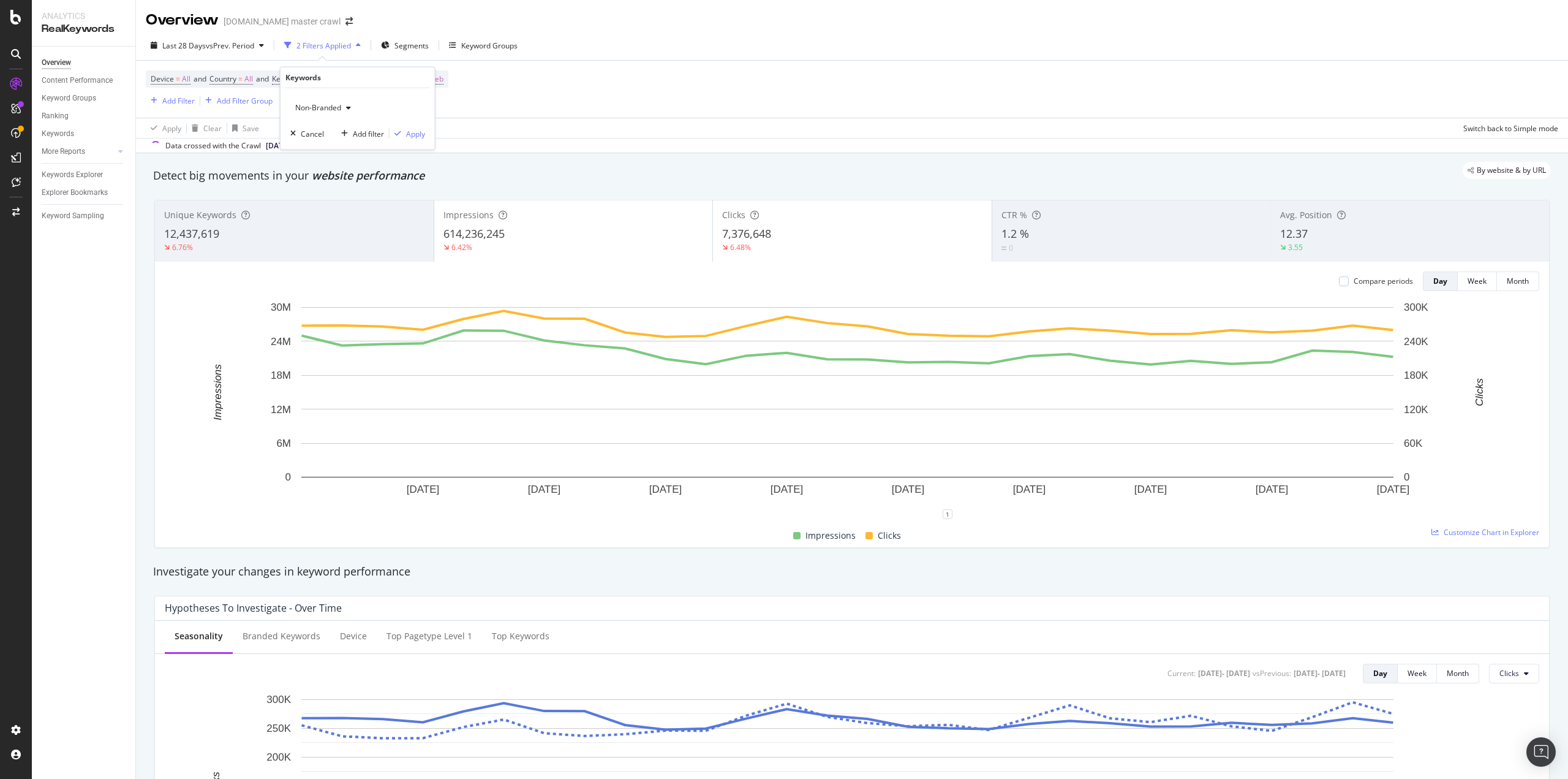
click at [321, 107] on span "Non-Branded" at bounding box center [315, 107] width 51 height 11
click at [306, 202] on span "All" at bounding box center [362, 203] width 125 height 11
click at [411, 130] on div "Apply" at bounding box center [415, 134] width 19 height 11
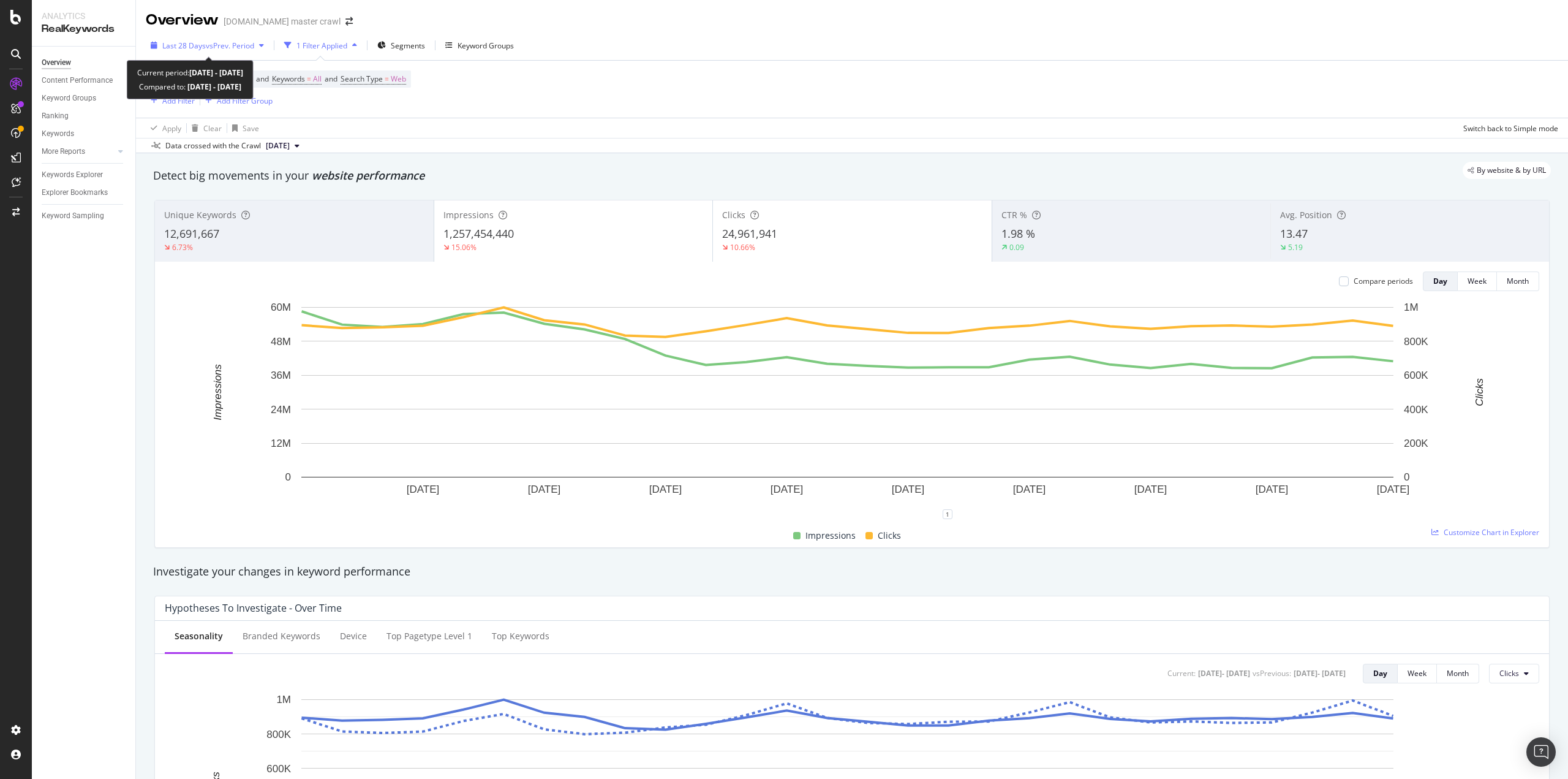
click at [201, 47] on span "Last 28 Days" at bounding box center [184, 46] width 44 height 11
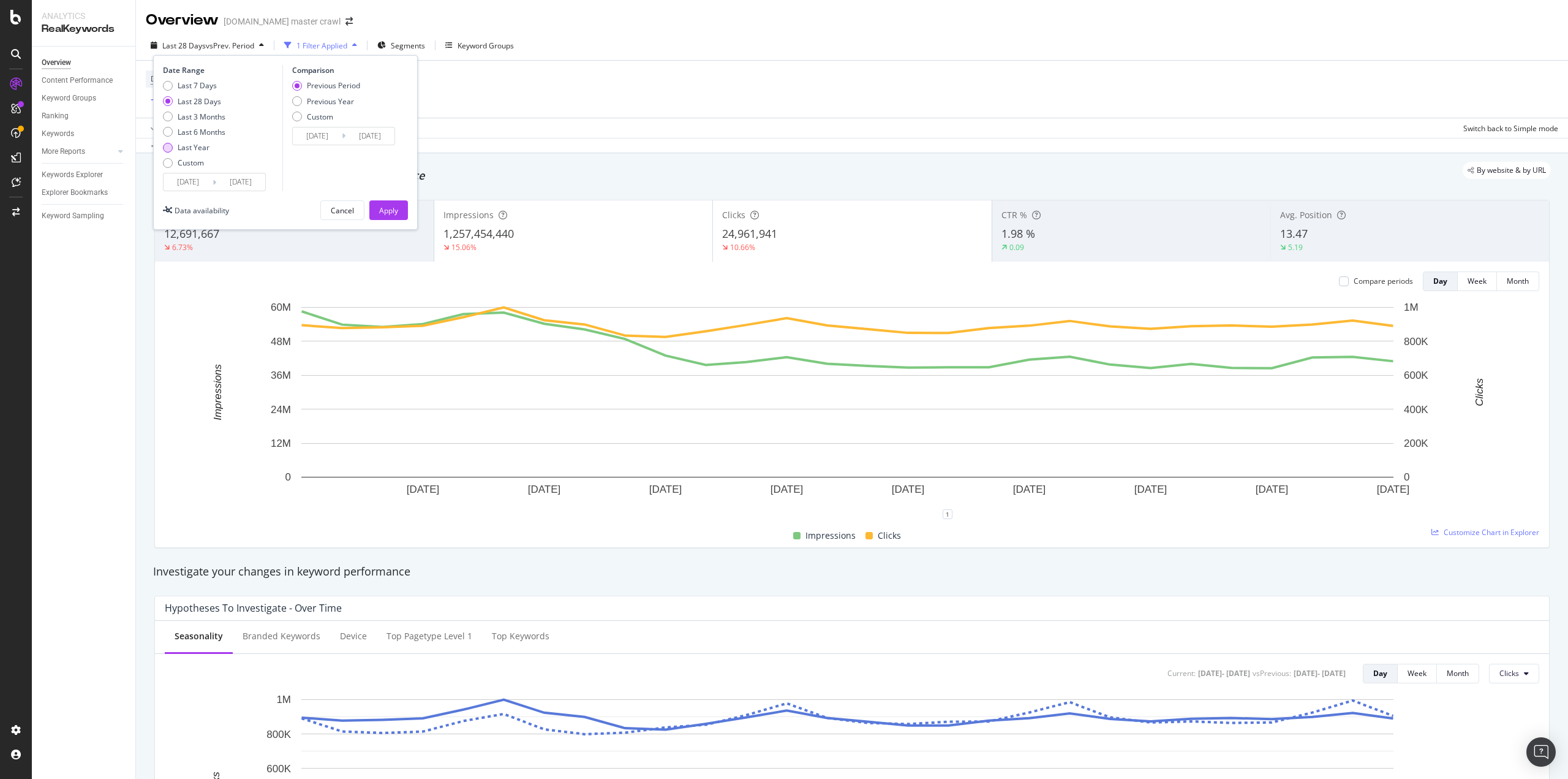
click at [203, 147] on div "Last Year" at bounding box center [193, 147] width 32 height 11
type input "2024/09/30"
type input "2023/10/01"
type input "2024/09/29"
click at [386, 211] on div "Apply" at bounding box center [388, 210] width 19 height 11
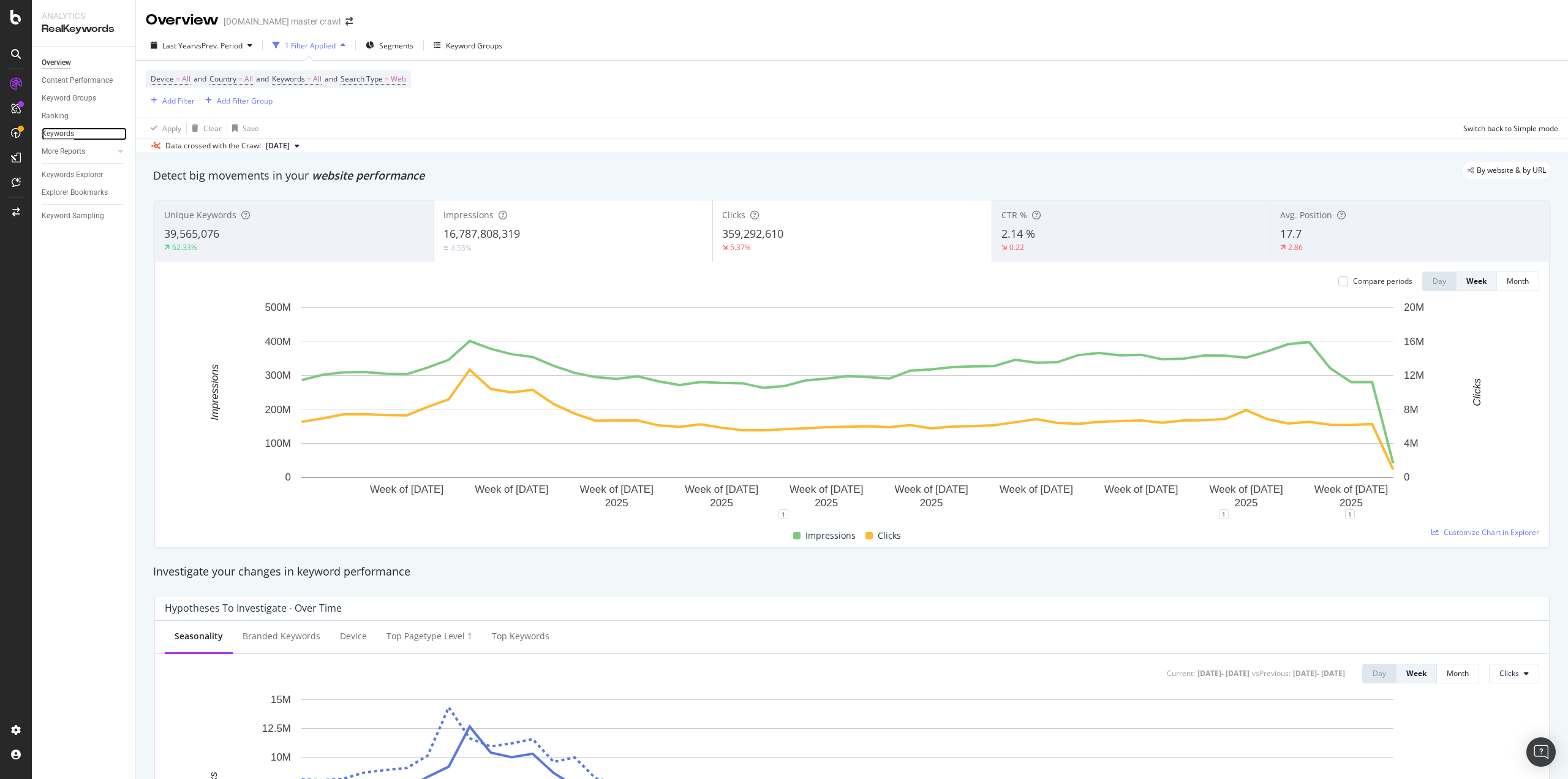
click at [49, 134] on div "Keywords" at bounding box center [58, 134] width 32 height 13
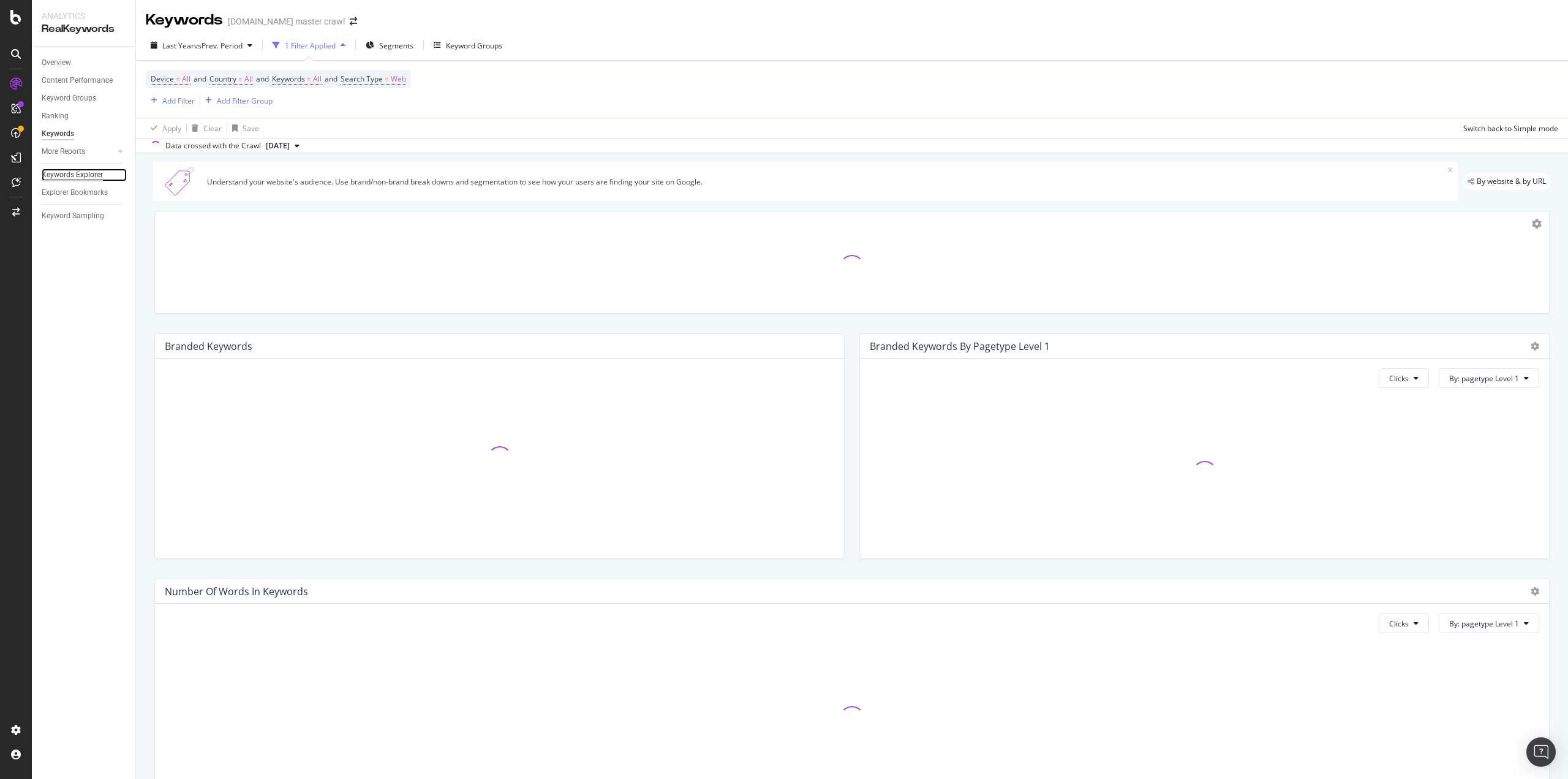
click at [82, 174] on div "Keywords Explorer" at bounding box center [72, 175] width 61 height 13
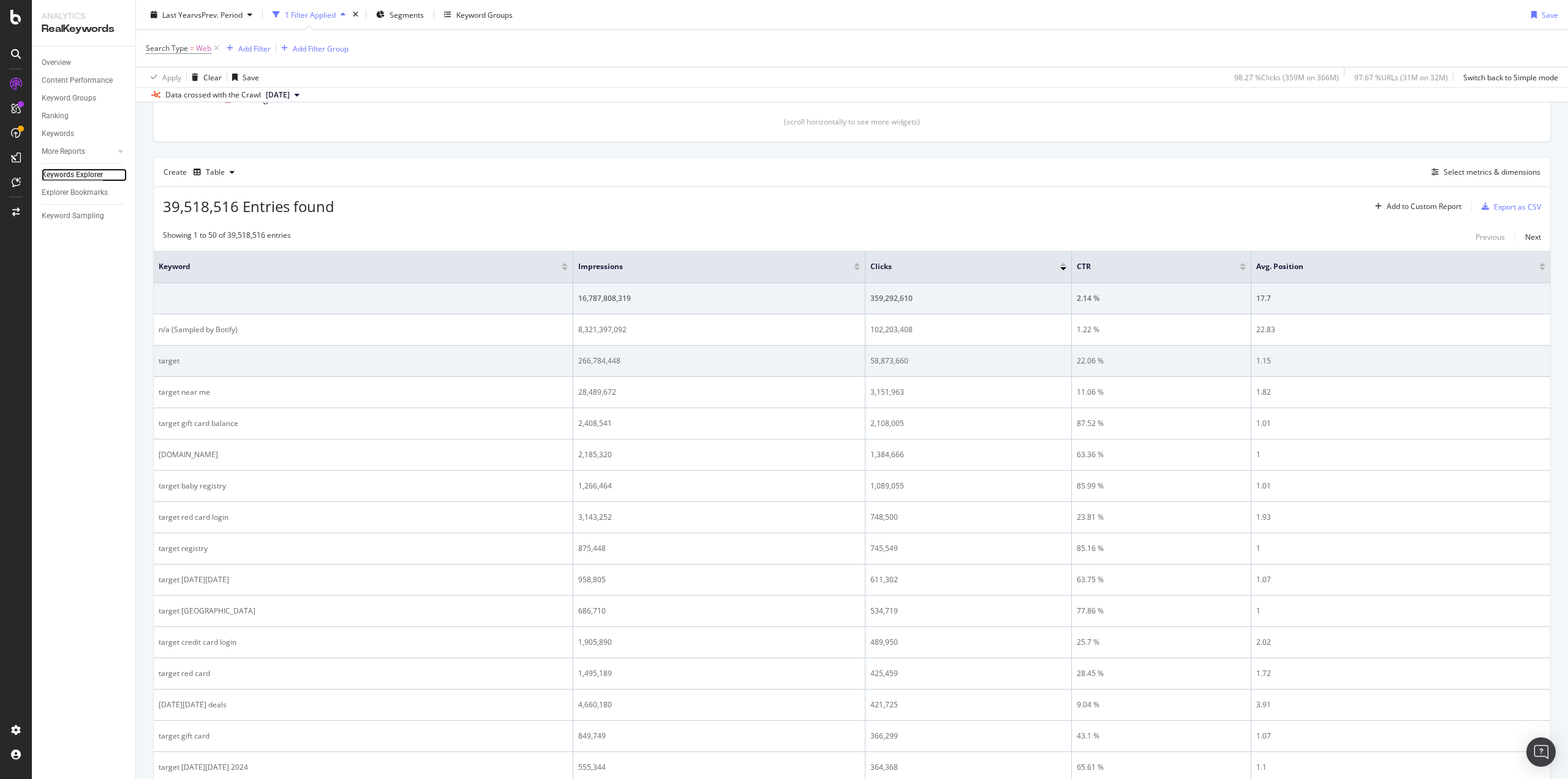
scroll to position [61, 0]
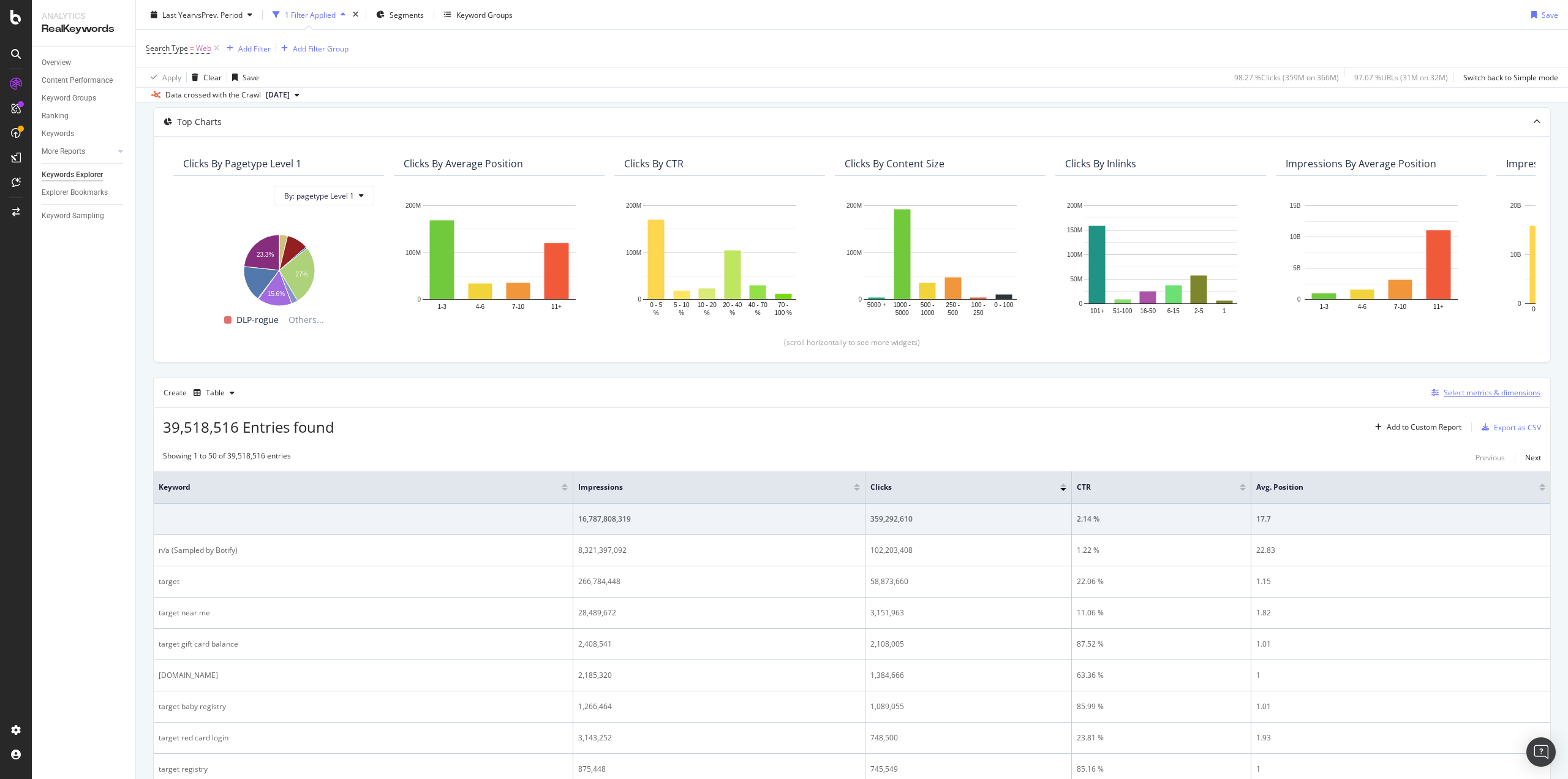
click at [1463, 390] on div "Select metrics & dimensions" at bounding box center [1492, 392] width 97 height 11
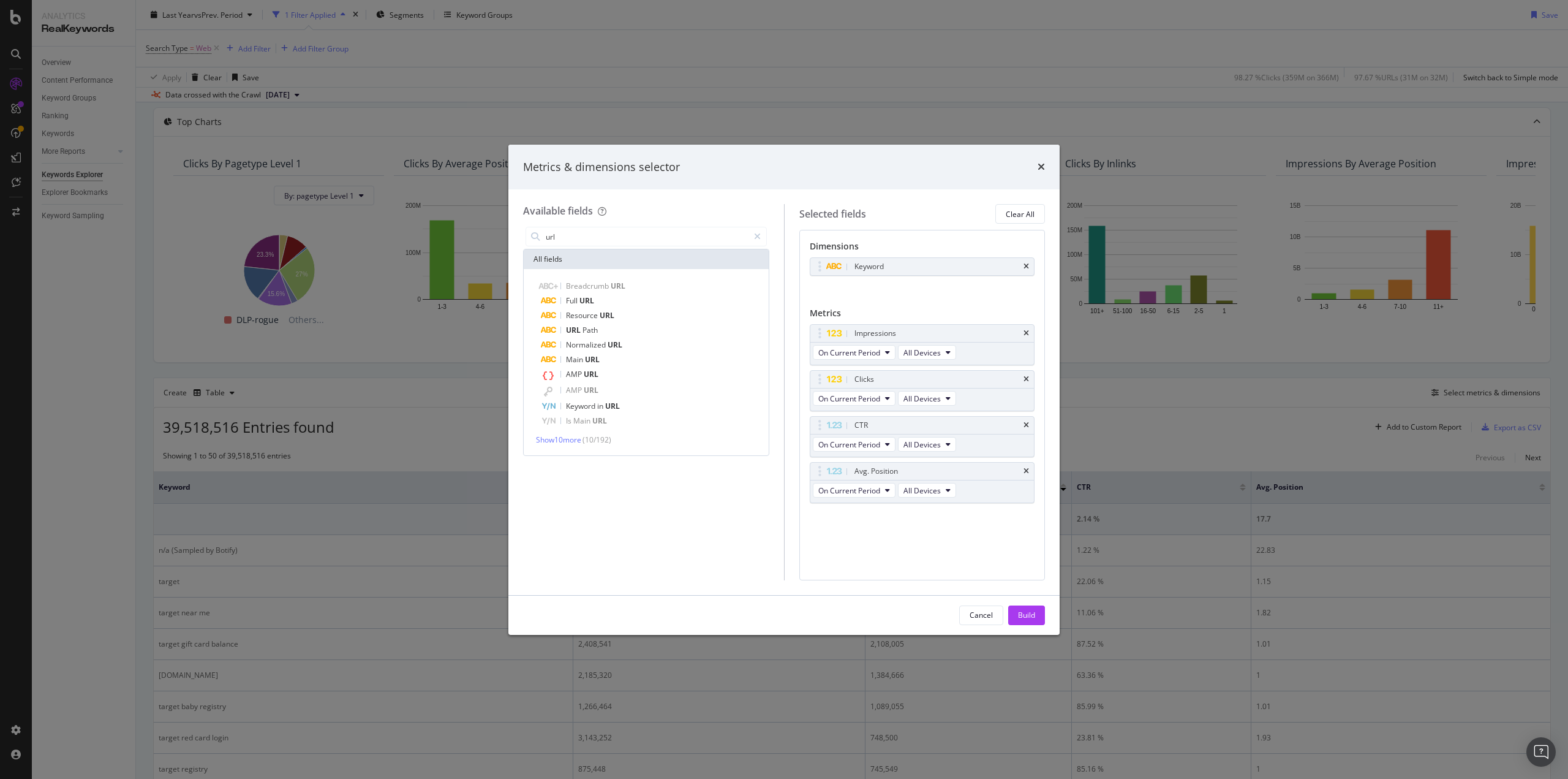
type input "url"
drag, startPoint x: 1043, startPoint y: 163, endPoint x: 1045, endPoint y: 135, distance: 28.1
click at [1043, 163] on icon "times" at bounding box center [1041, 167] width 8 height 10
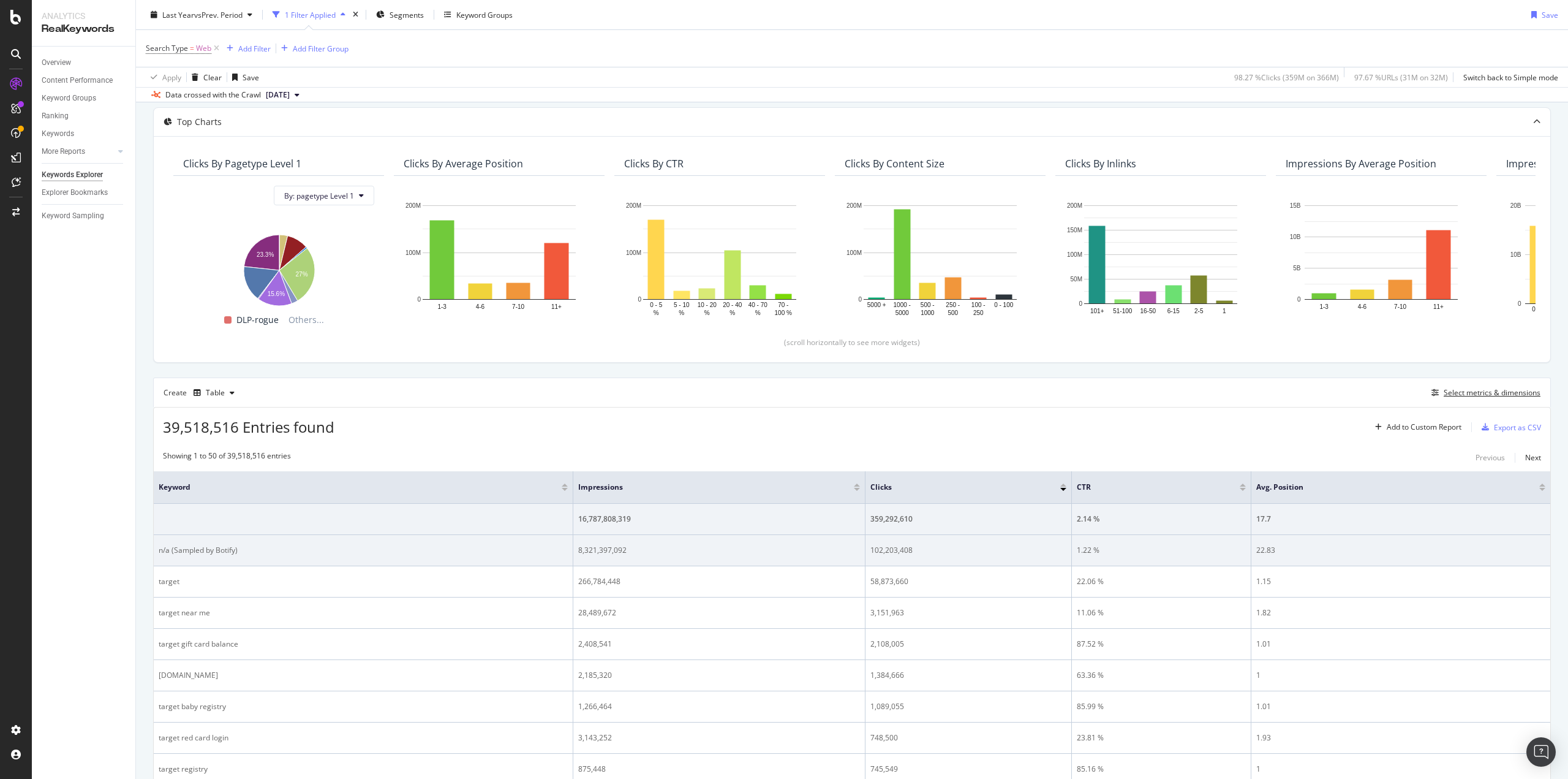
scroll to position [306, 0]
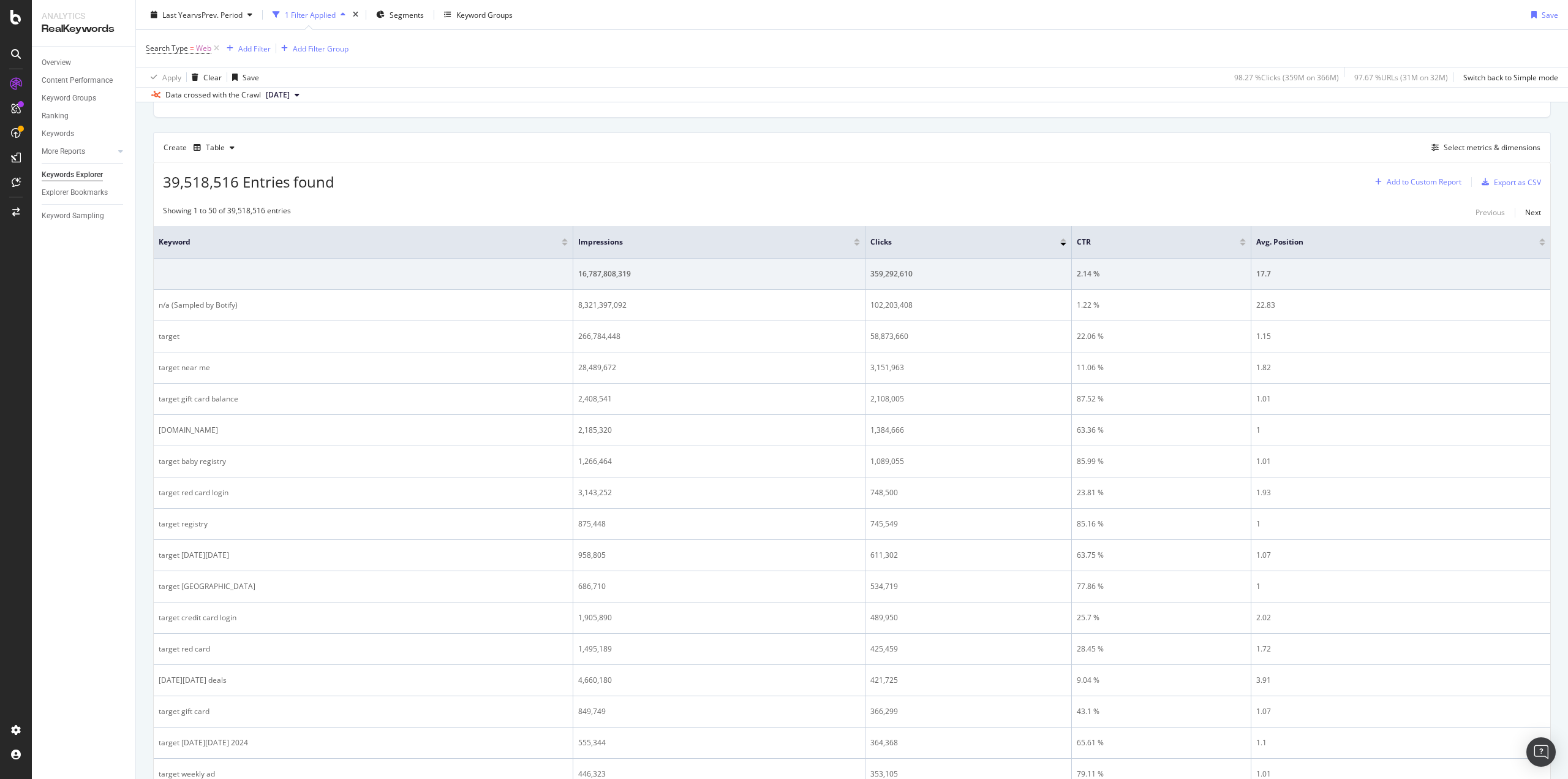
click at [1424, 180] on div "Add to Custom Report" at bounding box center [1424, 182] width 74 height 8
click at [1240, 144] on div "Create Table Select metrics & dimensions" at bounding box center [853, 147] width 1398 height 29
click at [1495, 151] on div "Select metrics & dimensions" at bounding box center [1492, 147] width 97 height 11
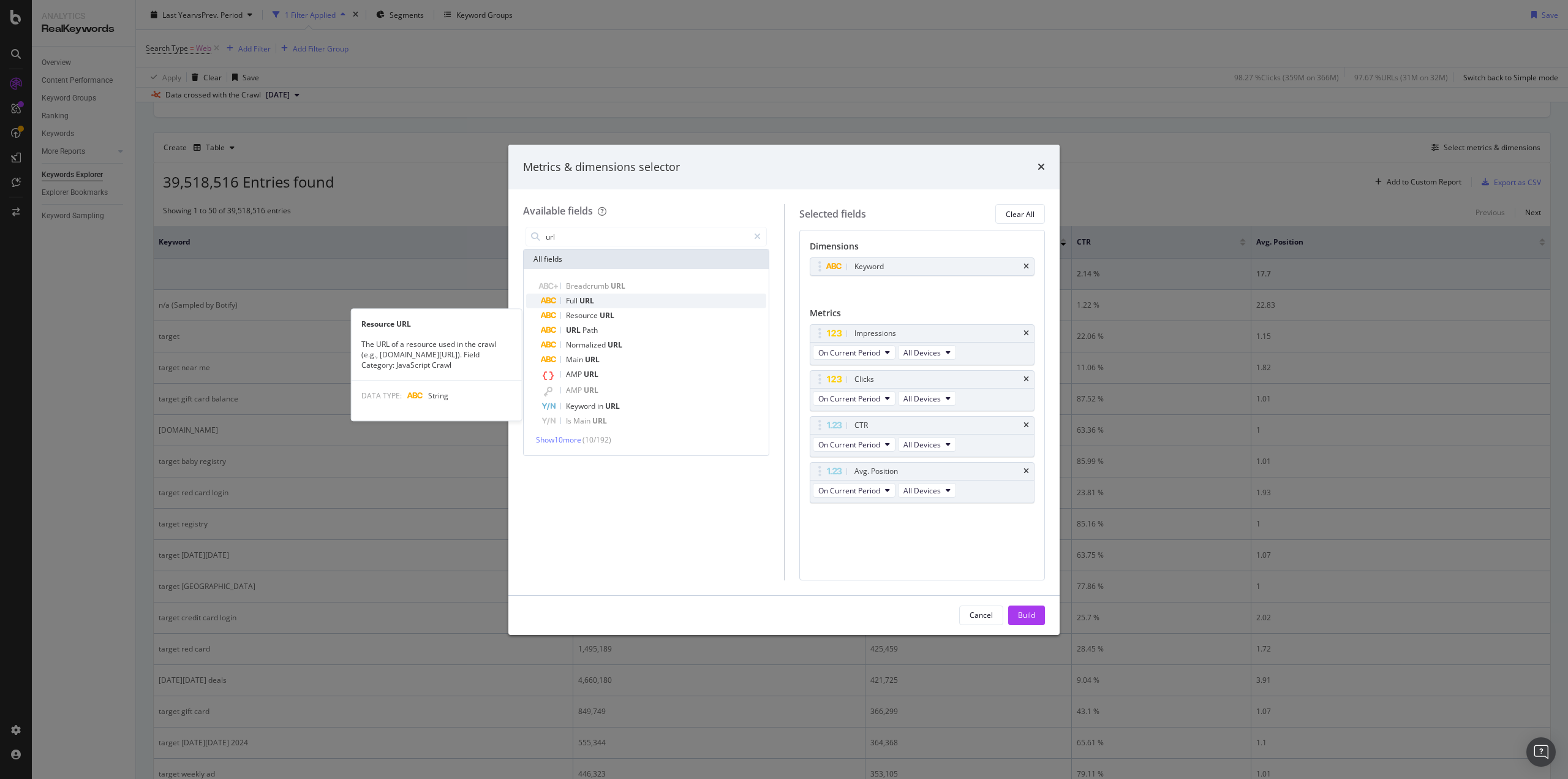
type input "url"
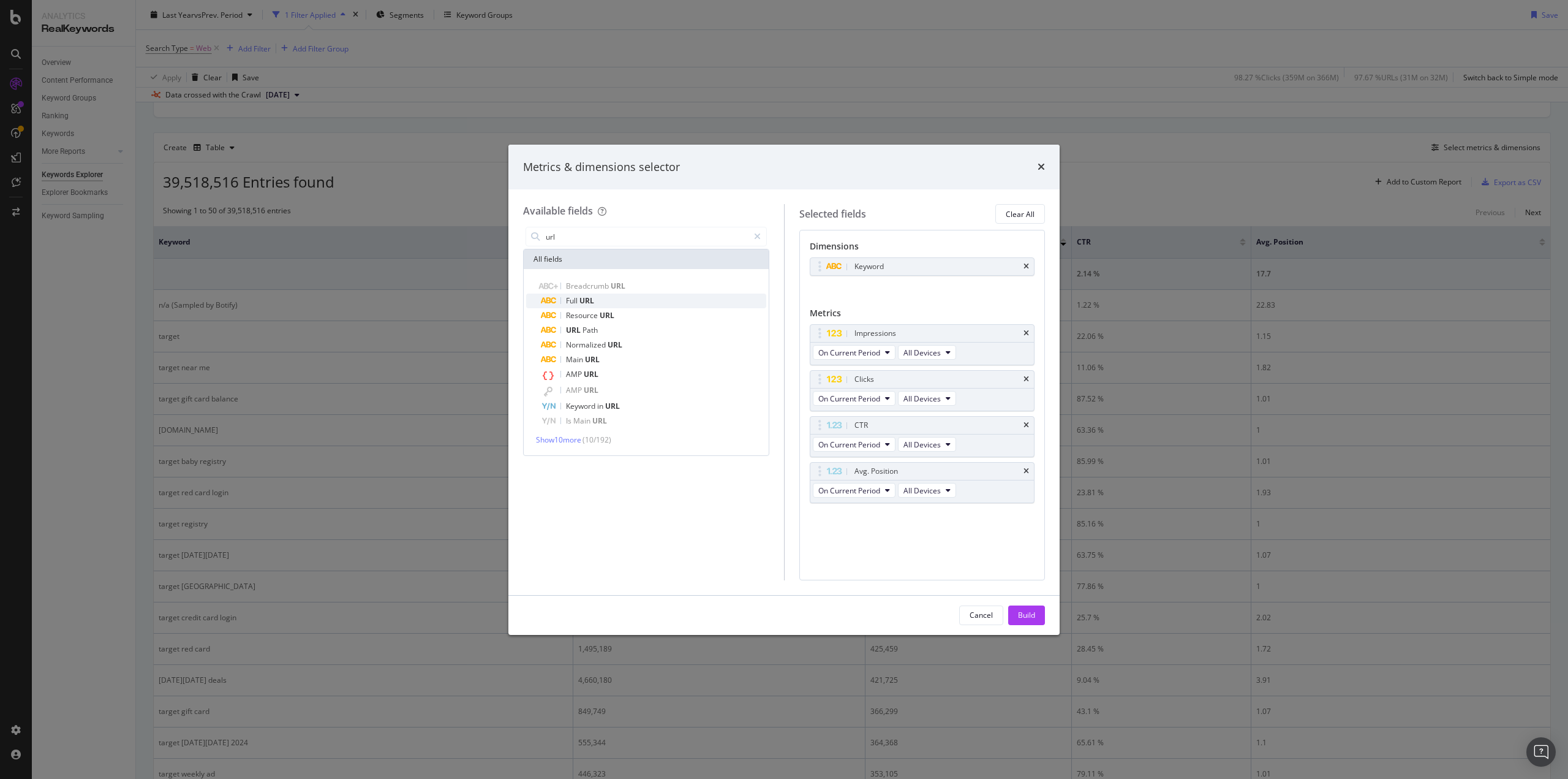
click at [574, 300] on span "Full" at bounding box center [573, 301] width 14 height 11
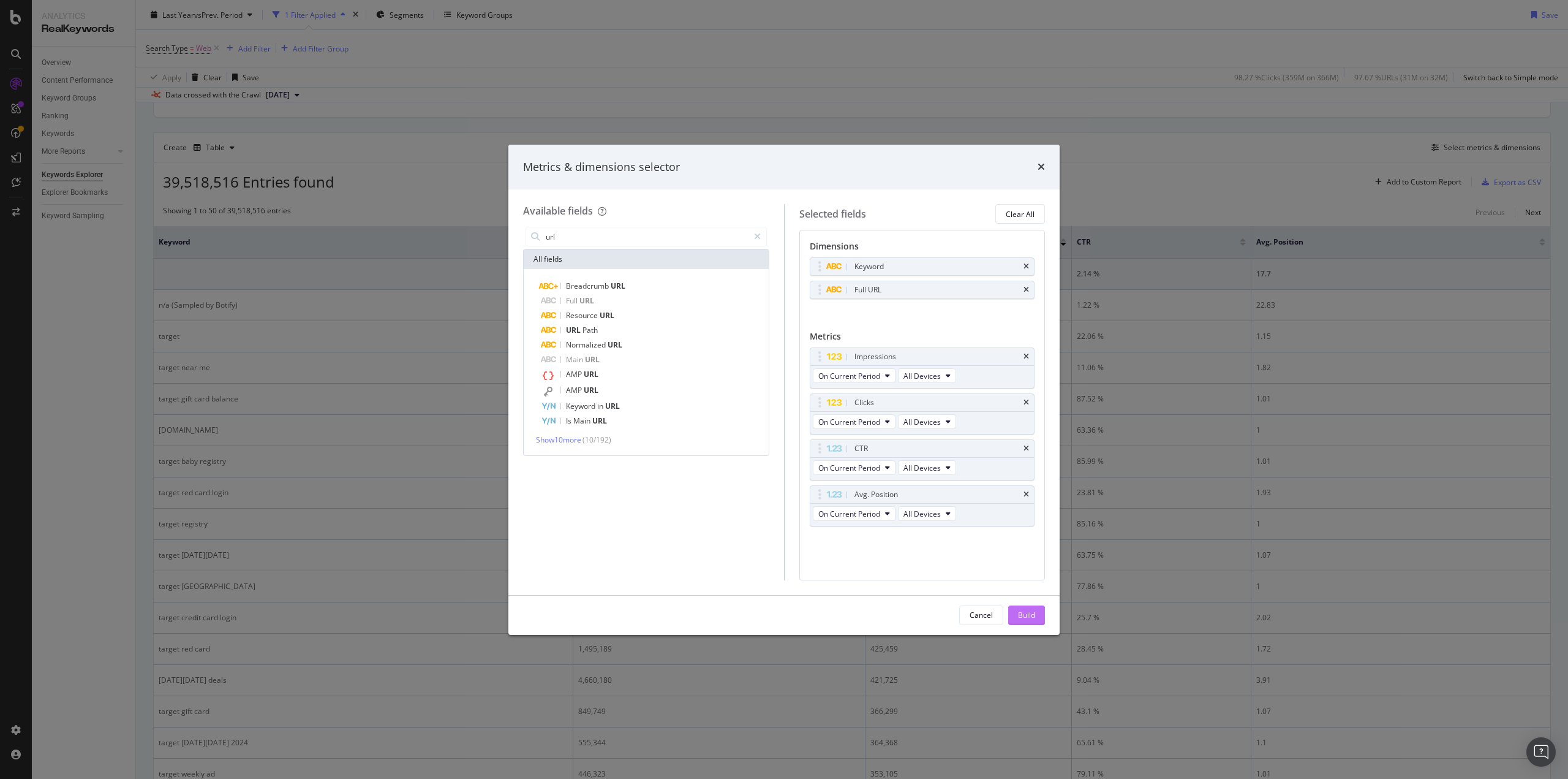
click at [1032, 612] on div "Build" at bounding box center [1027, 615] width 17 height 11
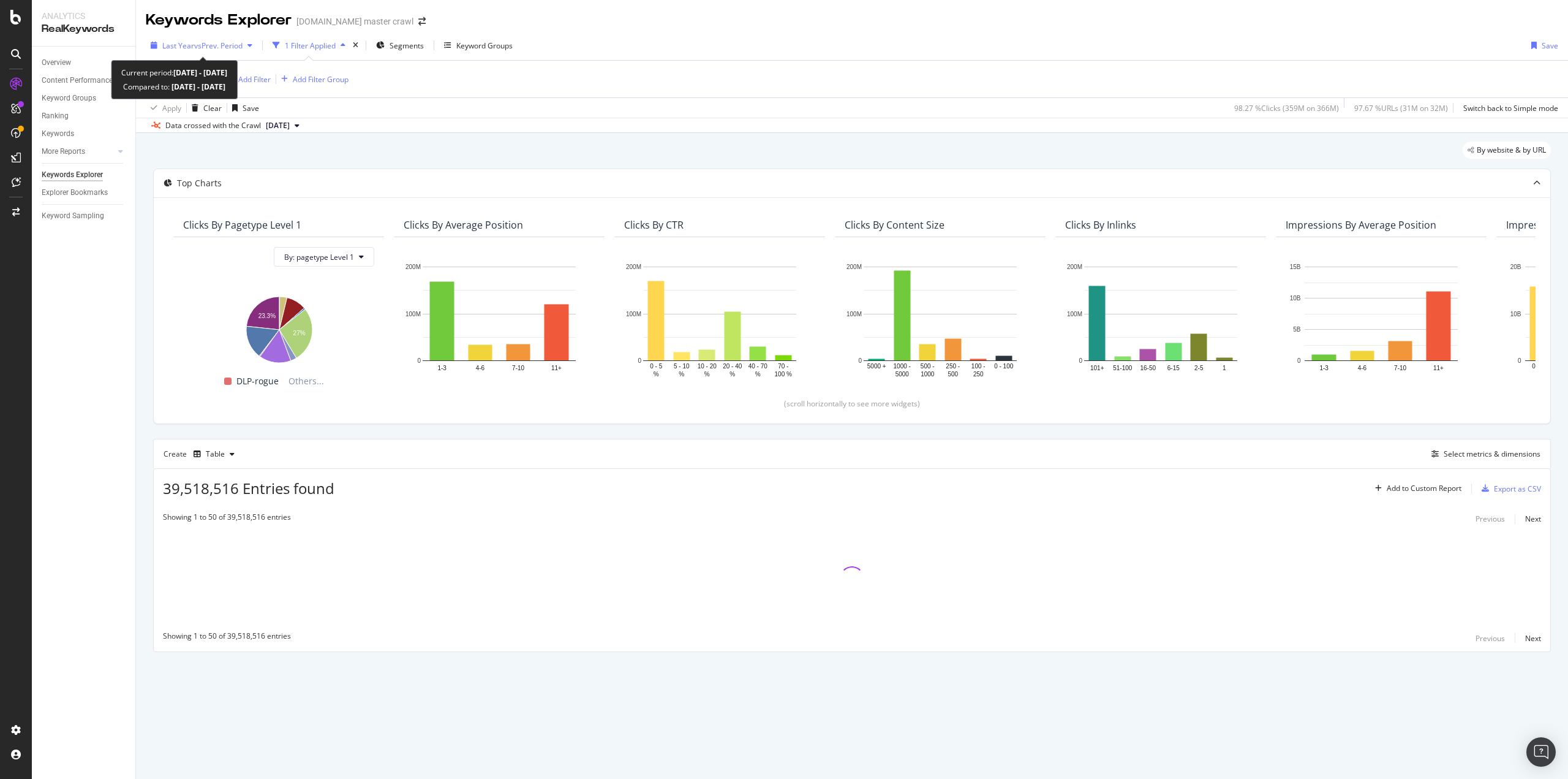
click at [250, 49] on div "Last Year vs Prev. Period" at bounding box center [201, 45] width 111 height 18
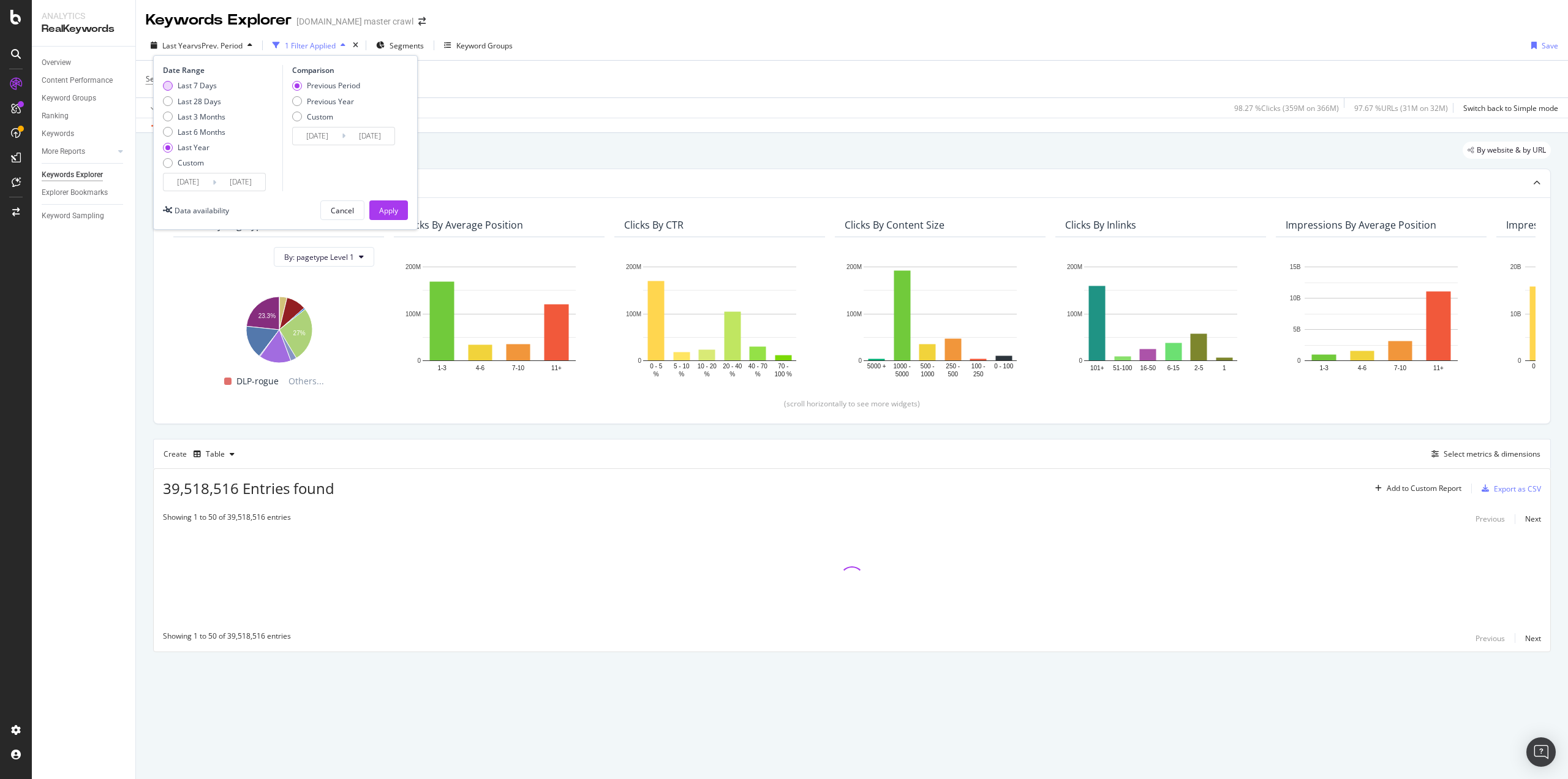
click at [199, 90] on div "Last 7 Days" at bounding box center [196, 86] width 39 height 11
type input "2025/09/23"
type input "2025/09/16"
type input "2025/09/22"
click at [387, 214] on div "Apply" at bounding box center [388, 210] width 19 height 11
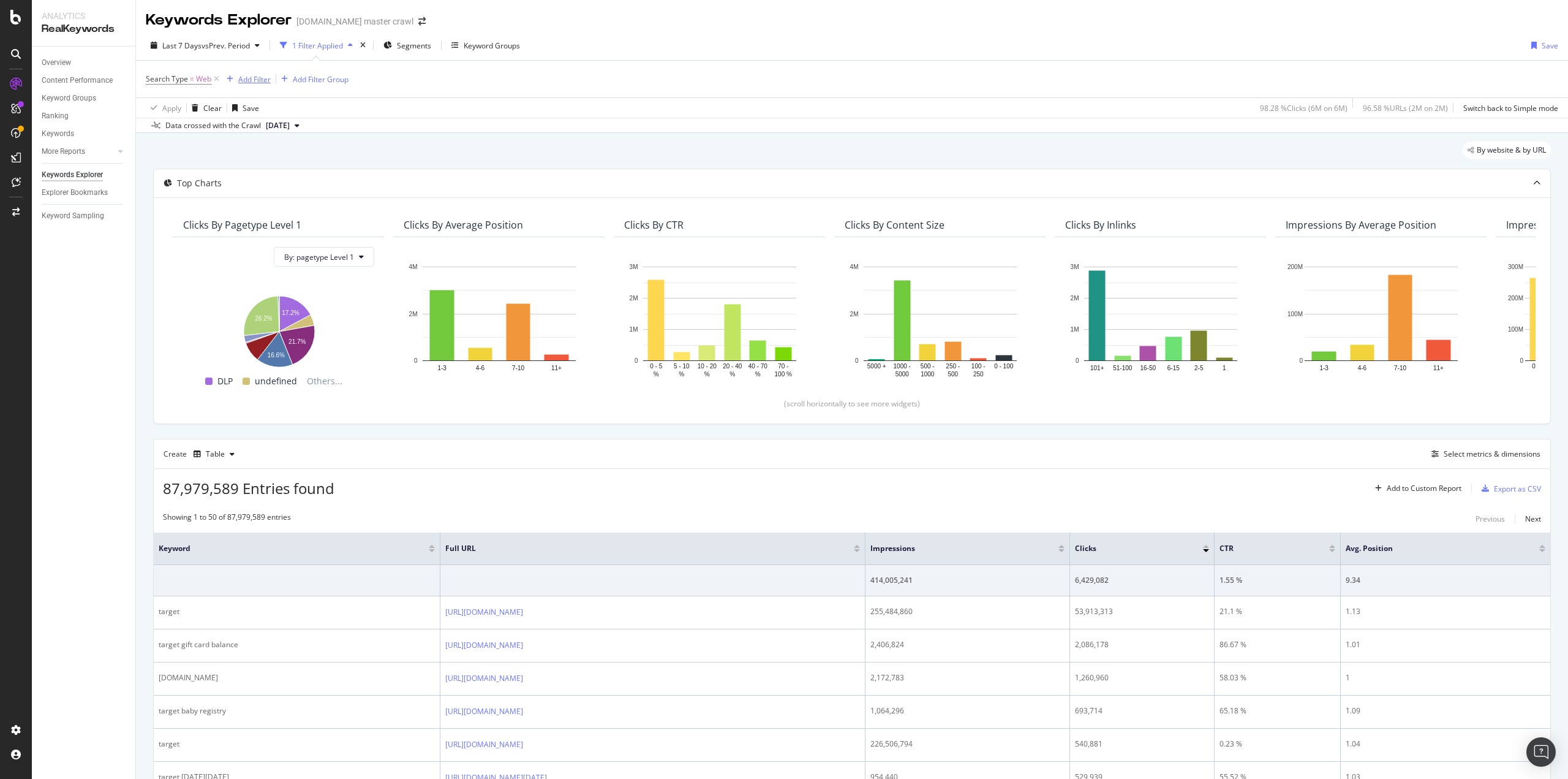
click at [256, 81] on div "Add Filter" at bounding box center [255, 80] width 32 height 11
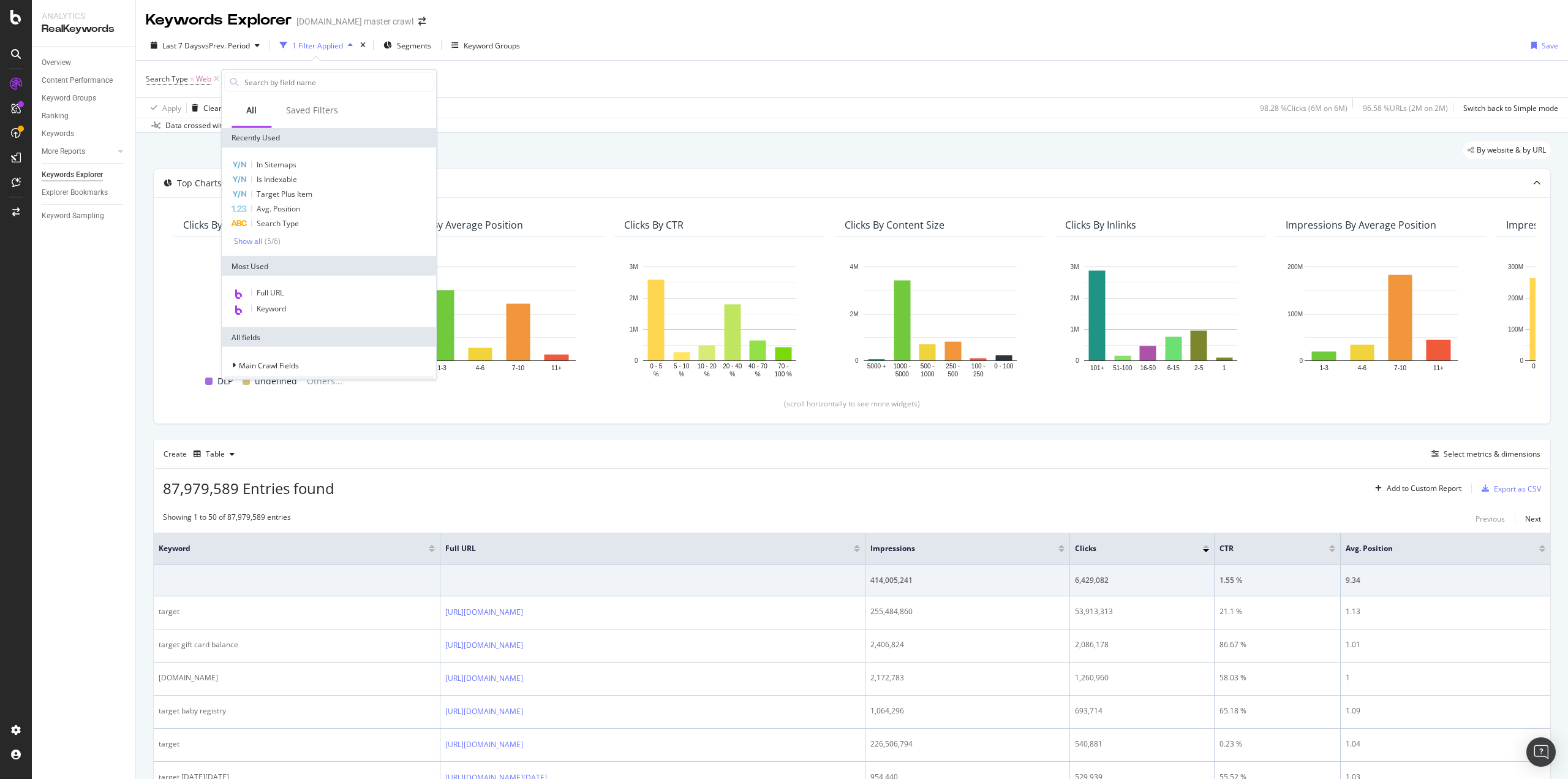
click at [117, 305] on div "Overview Content Performance Keyword Groups Ranking Keywords More Reports Count…" at bounding box center [84, 413] width 104 height 732
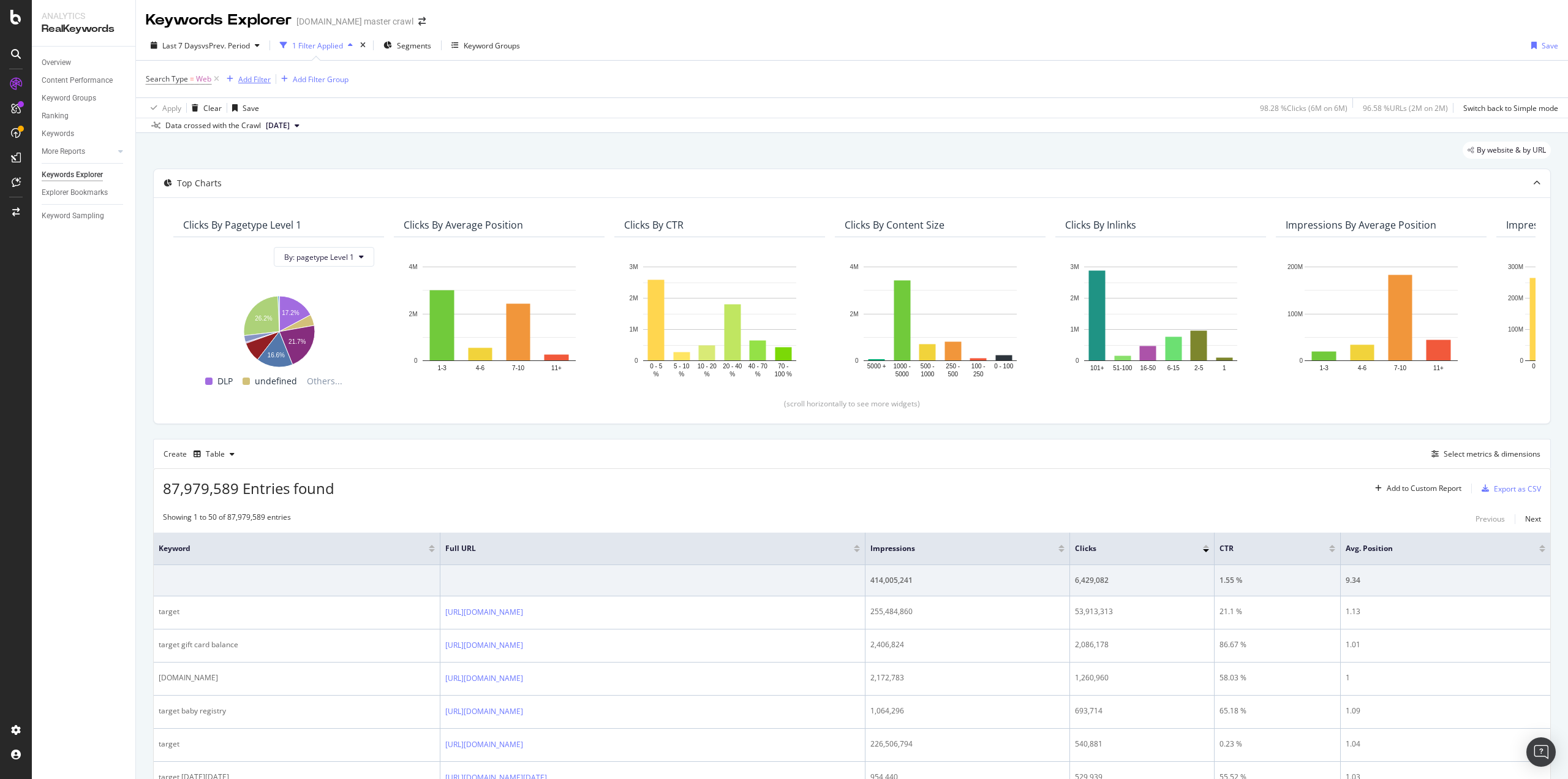
click at [256, 81] on div "Add Filter" at bounding box center [255, 80] width 32 height 11
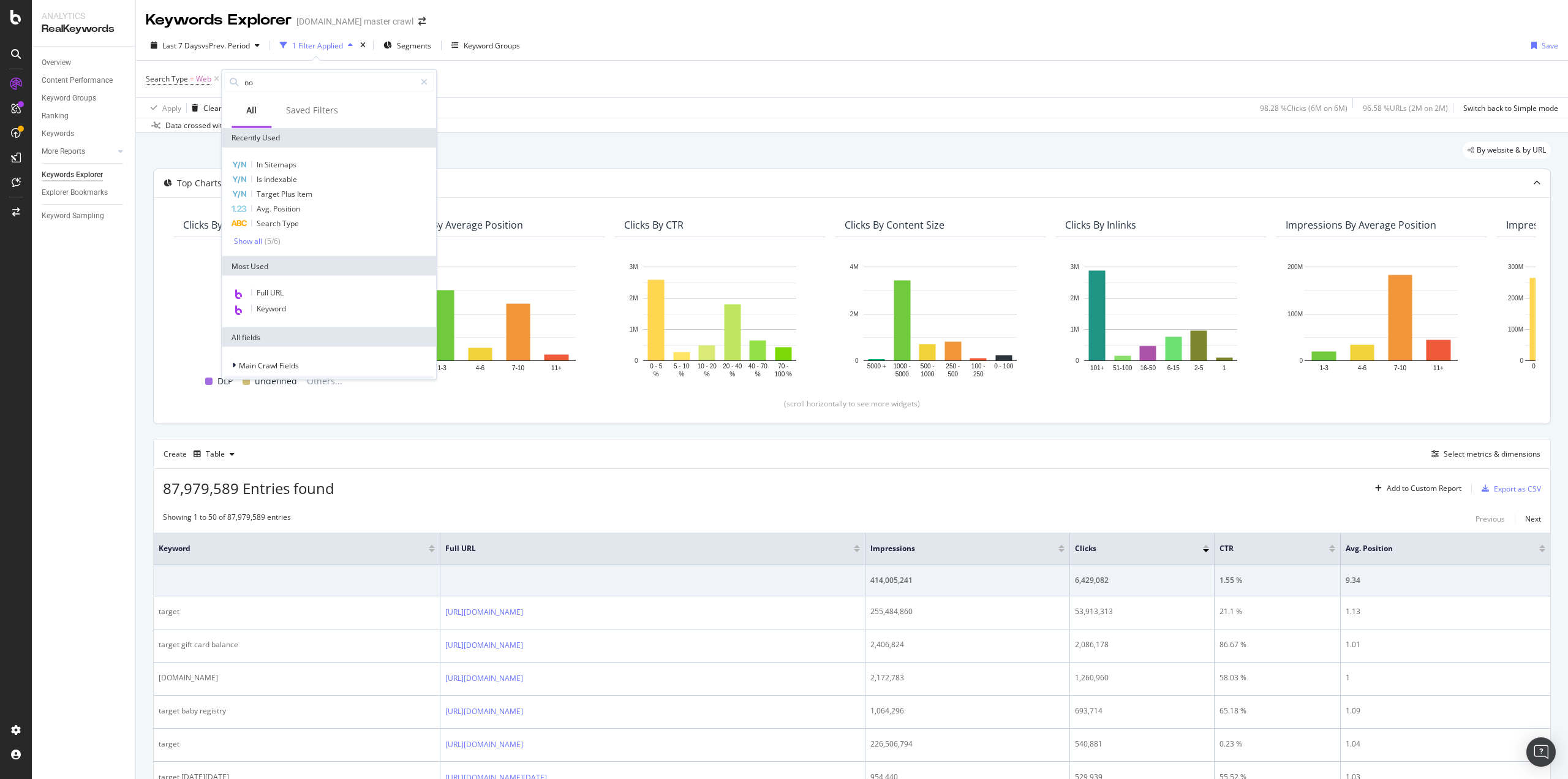
type input "non"
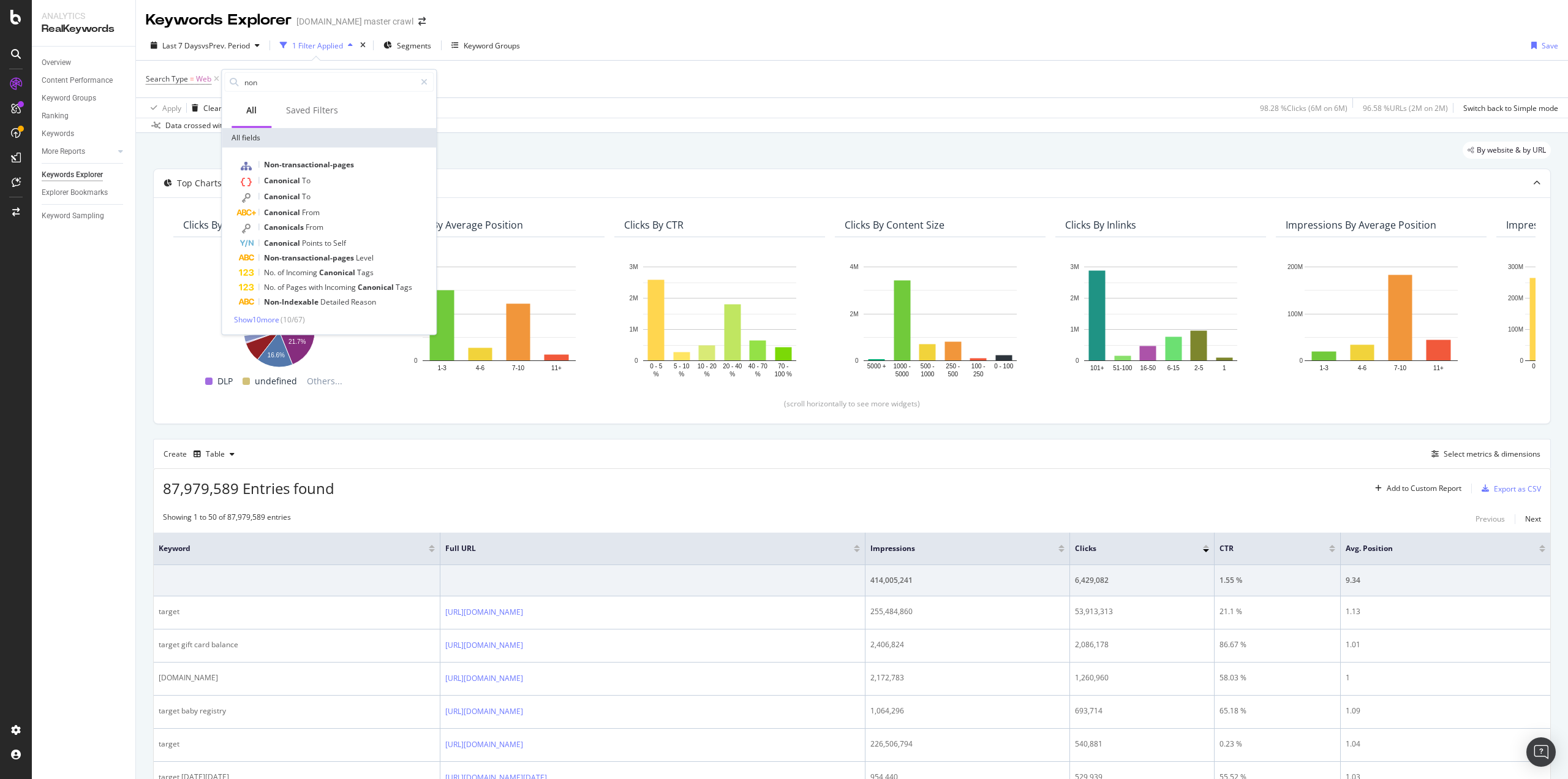
click at [913, 120] on div "Data crossed with the Crawl 2025 Sep. 29th" at bounding box center [852, 124] width 1432 height 15
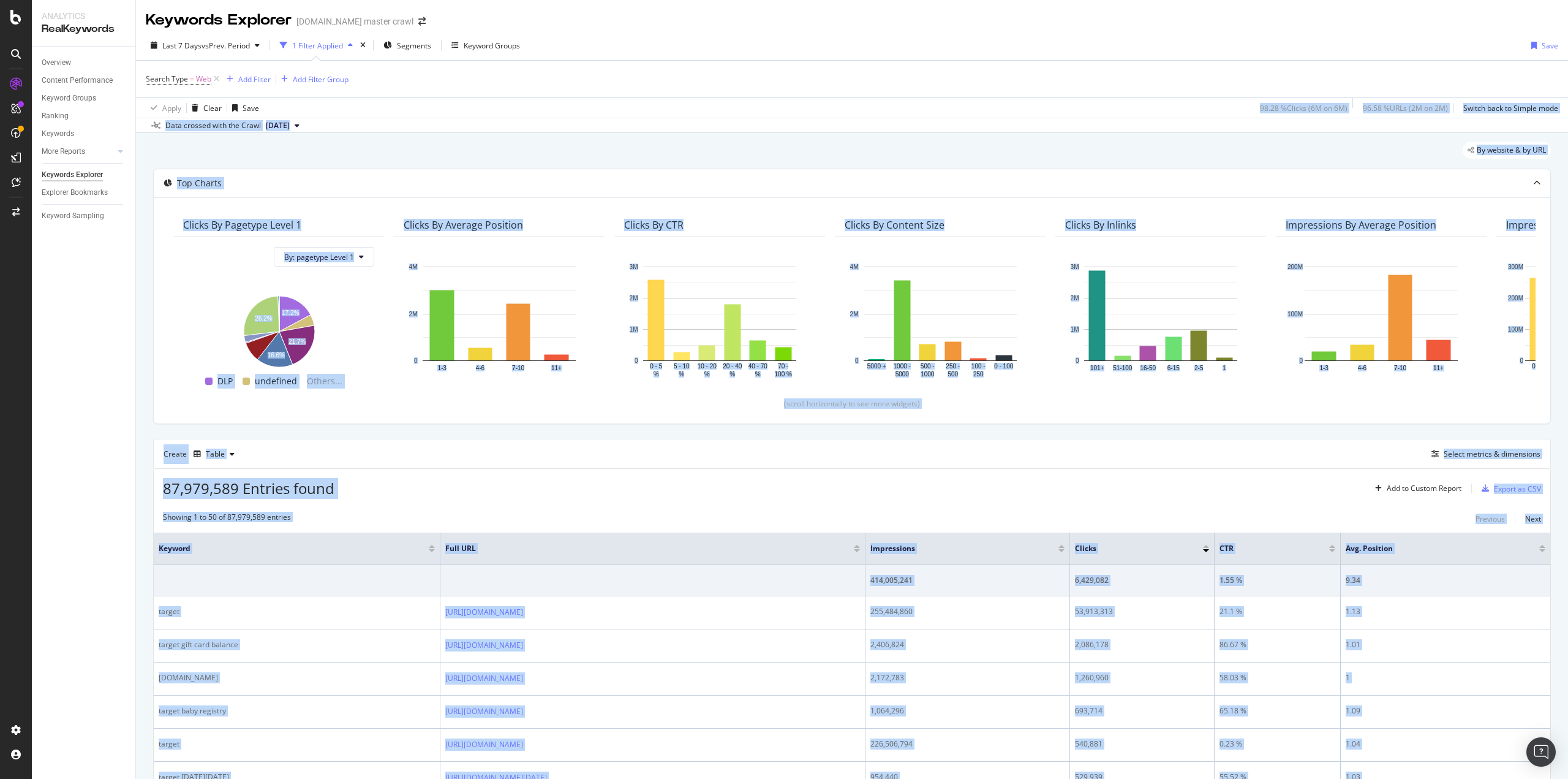
drag, startPoint x: 261, startPoint y: 57, endPoint x: 470, endPoint y: 107, distance: 214.9
click at [470, 107] on div "Apply Clear Save 98.28 % Clicks ( 6M on 6M ) 96.58 % URLs ( 2M on 2M ) Switch b…" at bounding box center [852, 107] width 1432 height 20
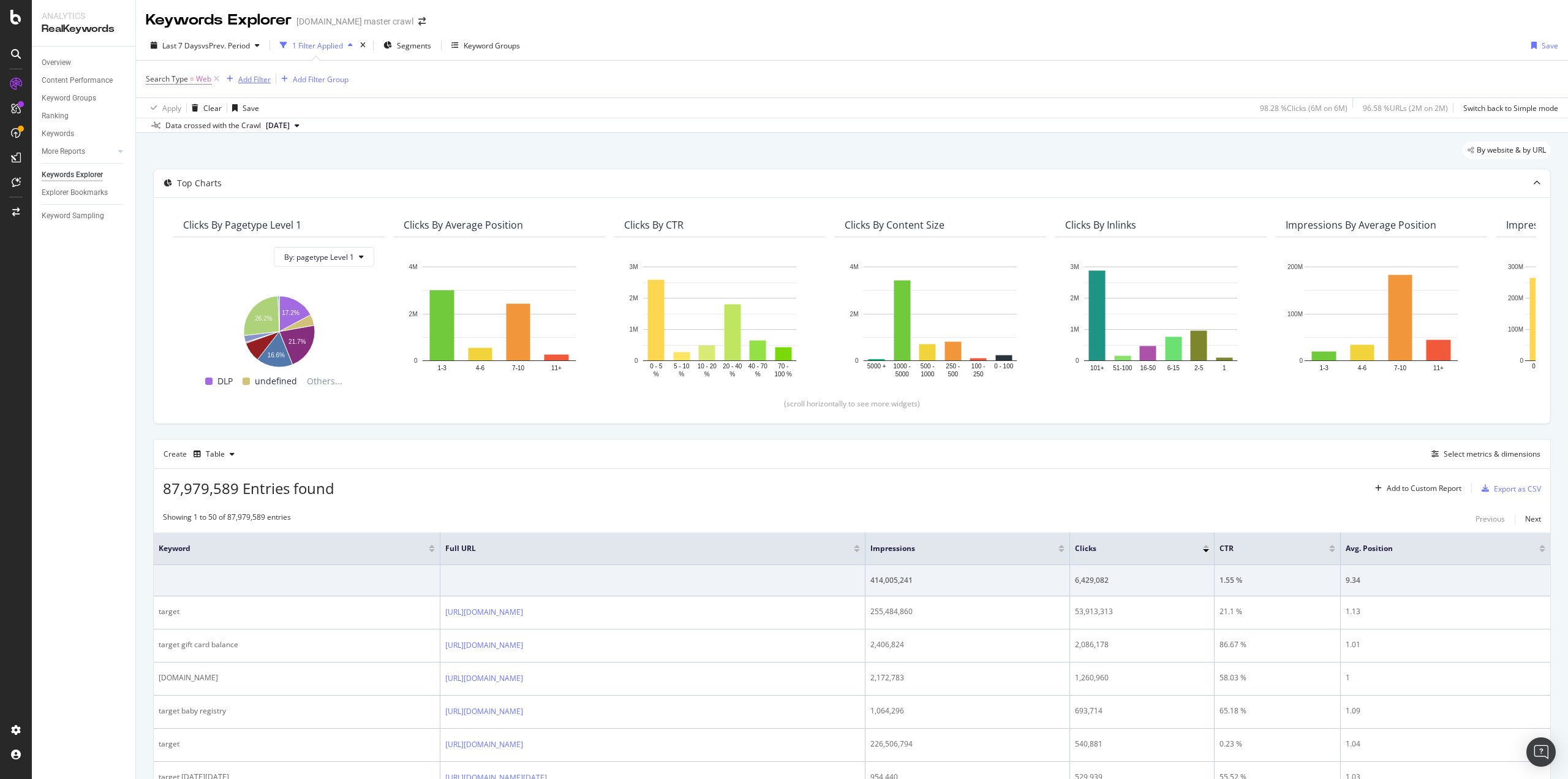
click at [255, 72] on div "Add Filter" at bounding box center [246, 79] width 49 height 14
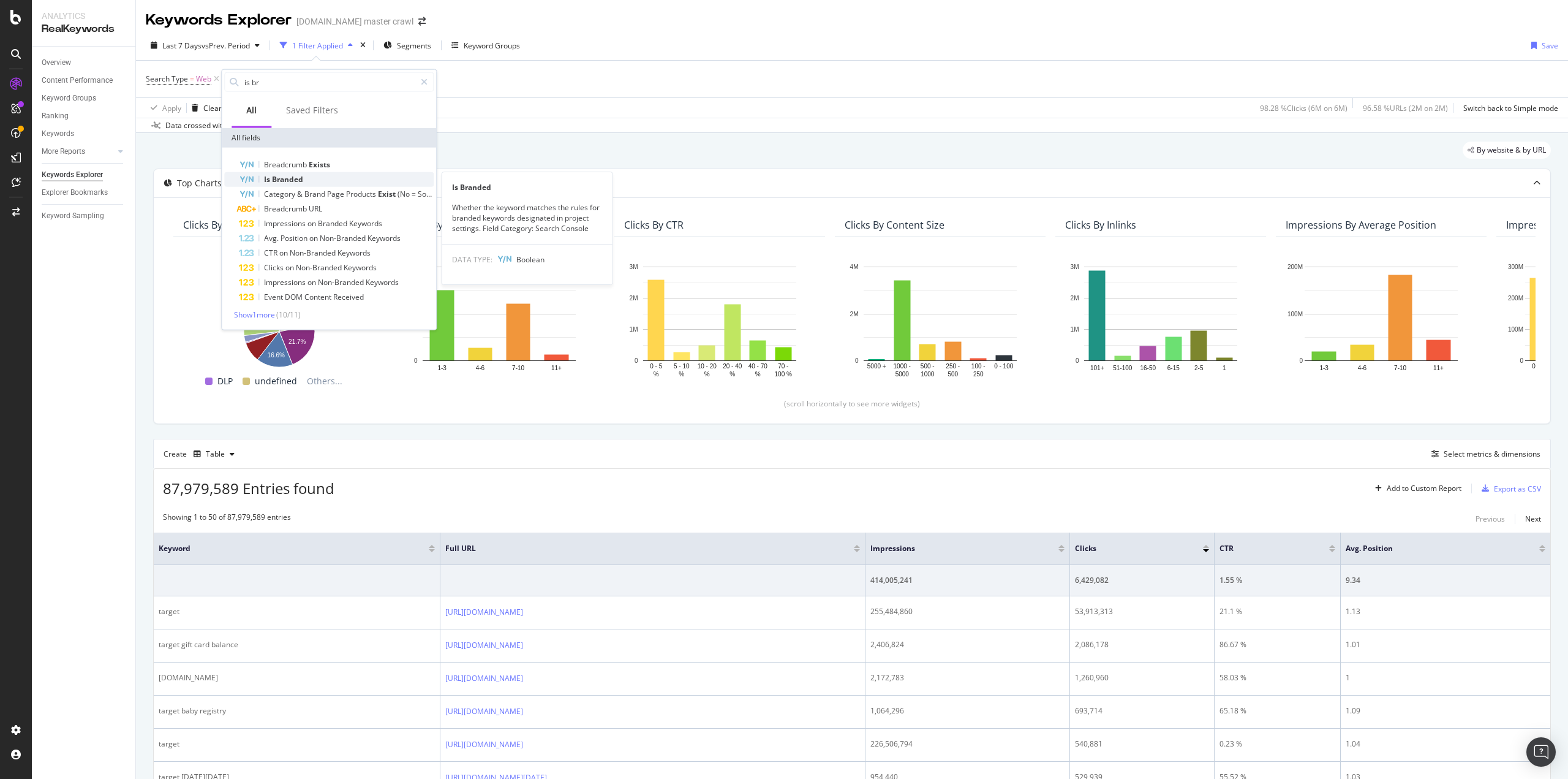
type input "is br"
click at [302, 176] on span "Branded" at bounding box center [287, 180] width 31 height 11
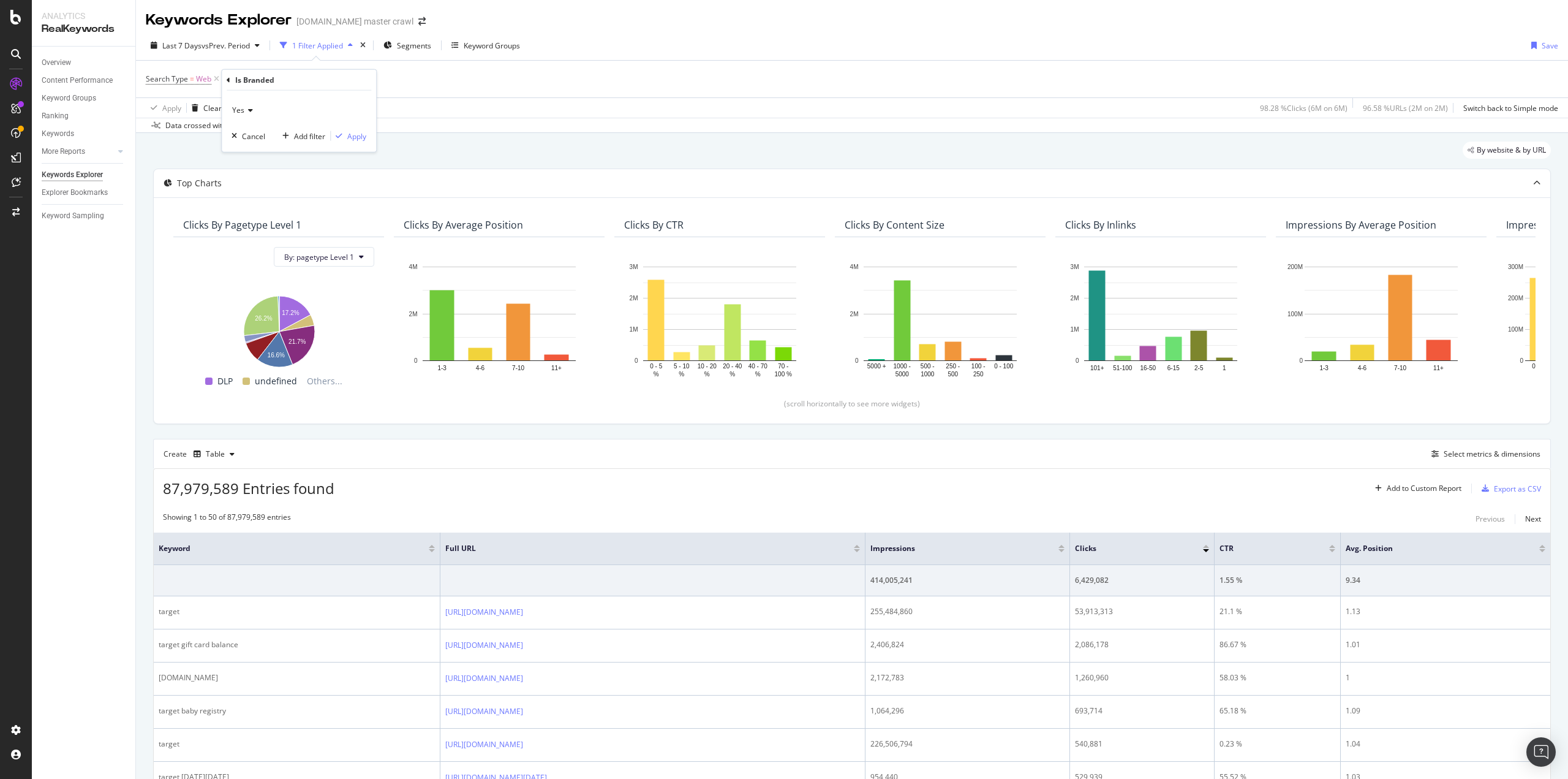
click at [242, 107] on span "Yes" at bounding box center [239, 110] width 12 height 11
click at [249, 153] on div "No" at bounding box center [300, 151] width 131 height 16
drag, startPoint x: 353, startPoint y: 132, endPoint x: 394, endPoint y: 162, distance: 50.8
click at [354, 133] on div "Apply" at bounding box center [357, 136] width 19 height 11
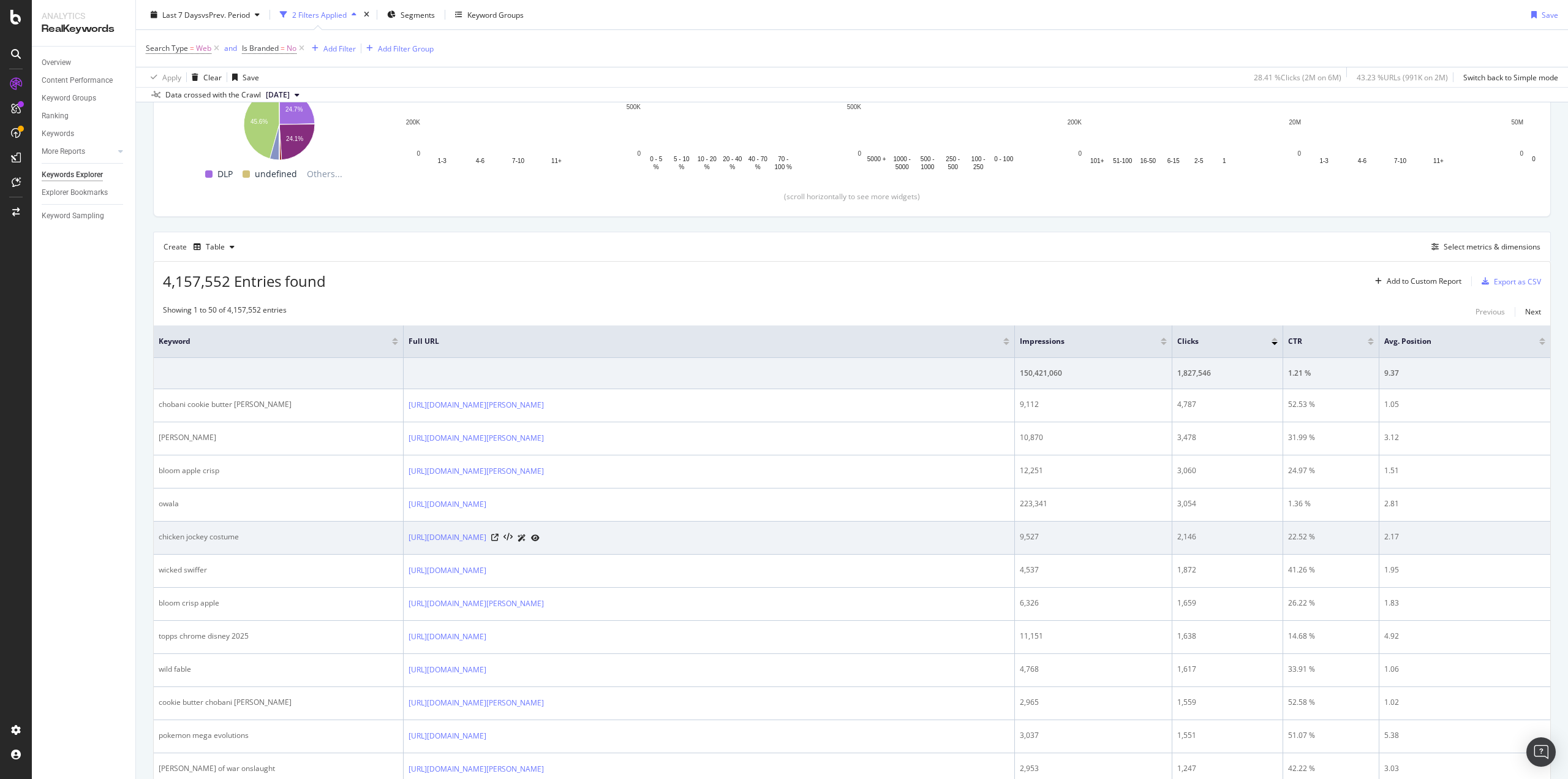
scroll to position [306, 0]
